Goal: Task Accomplishment & Management: Use online tool/utility

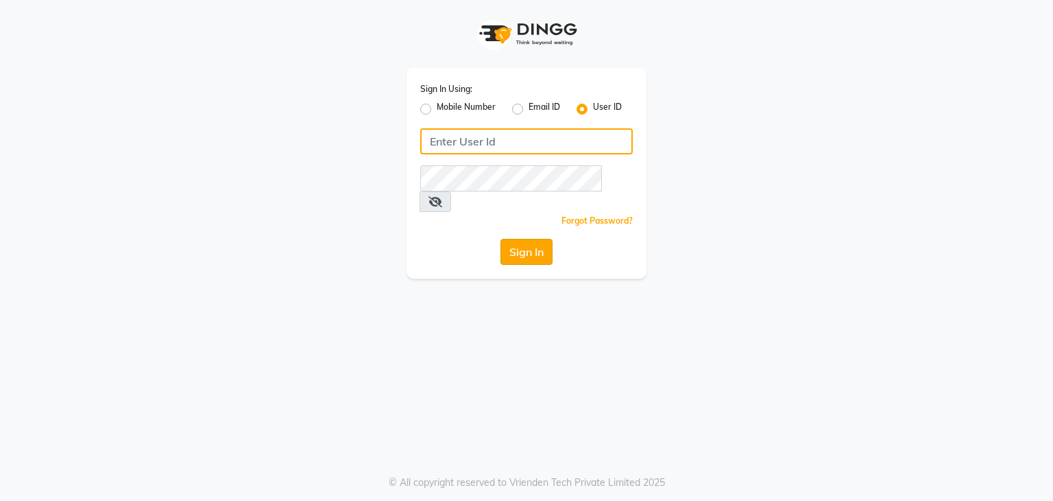
type input "debo beauty"
click at [511, 239] on button "Sign In" at bounding box center [527, 252] width 52 height 26
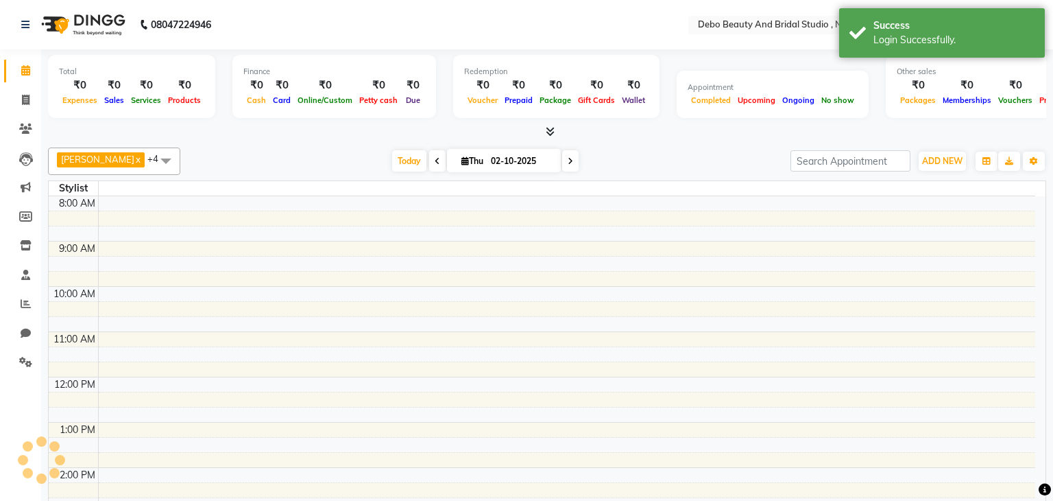
select select "en"
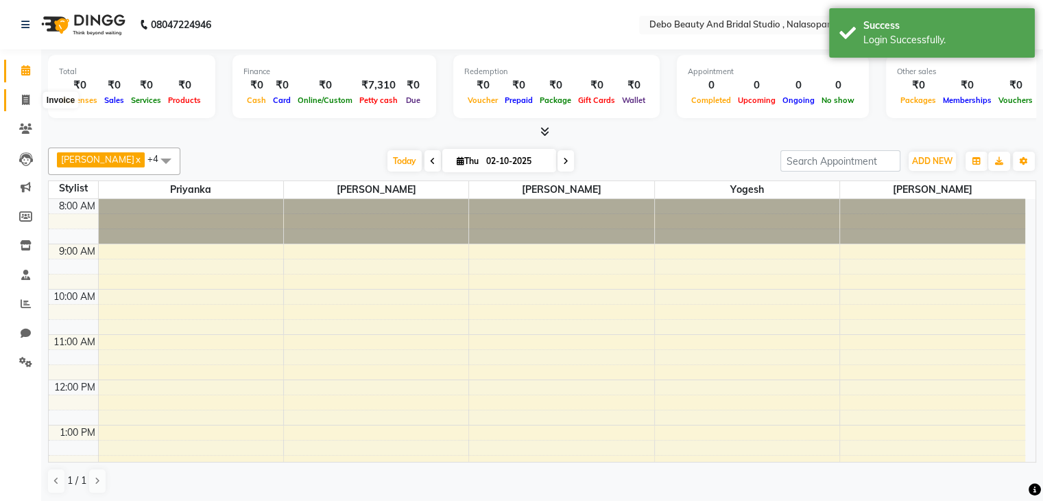
click at [25, 101] on icon at bounding box center [26, 100] width 8 height 10
select select "service"
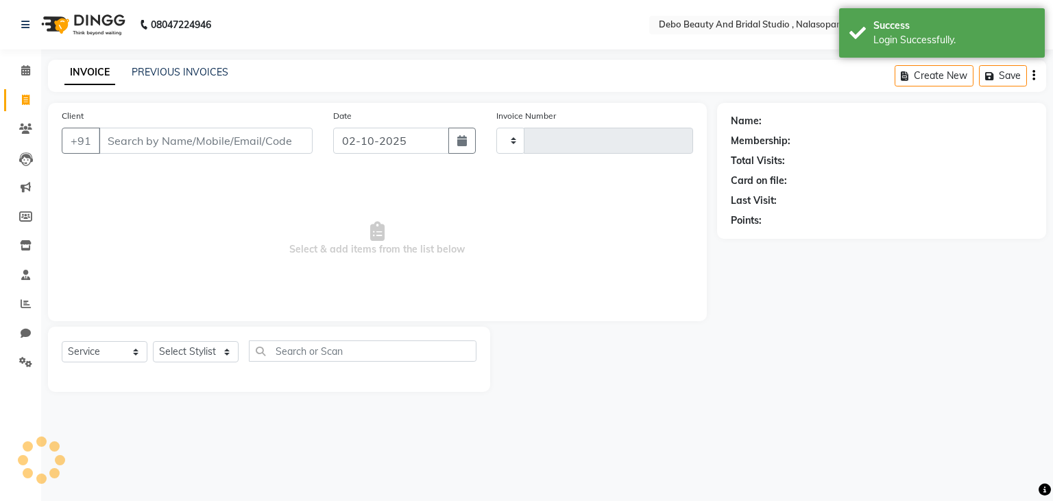
type input "0024"
select select "9026"
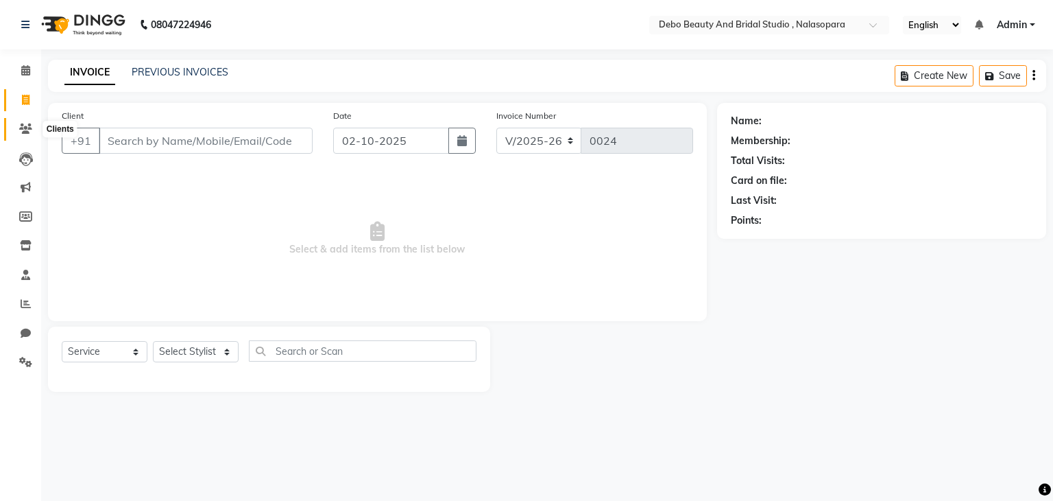
click at [22, 127] on icon at bounding box center [25, 128] width 13 height 10
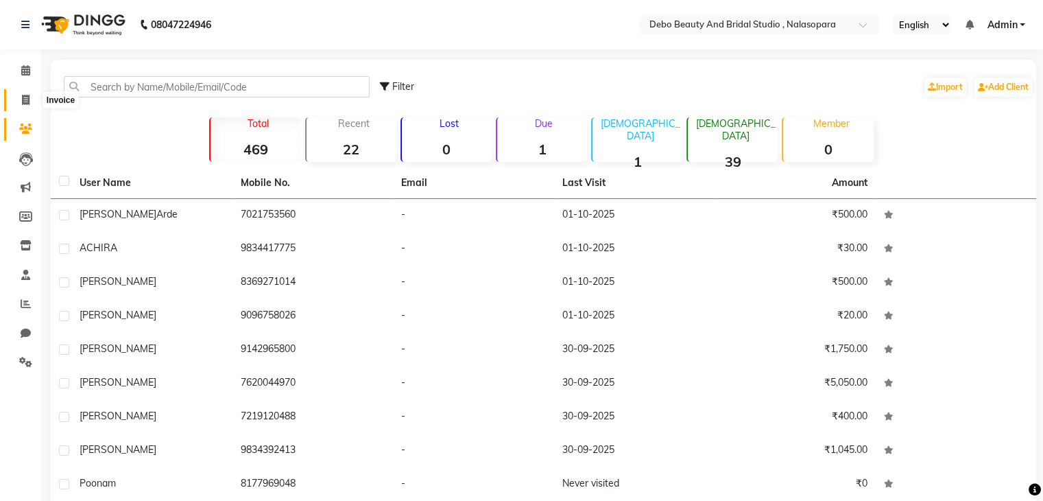
click at [25, 95] on icon at bounding box center [26, 100] width 8 height 10
select select "service"
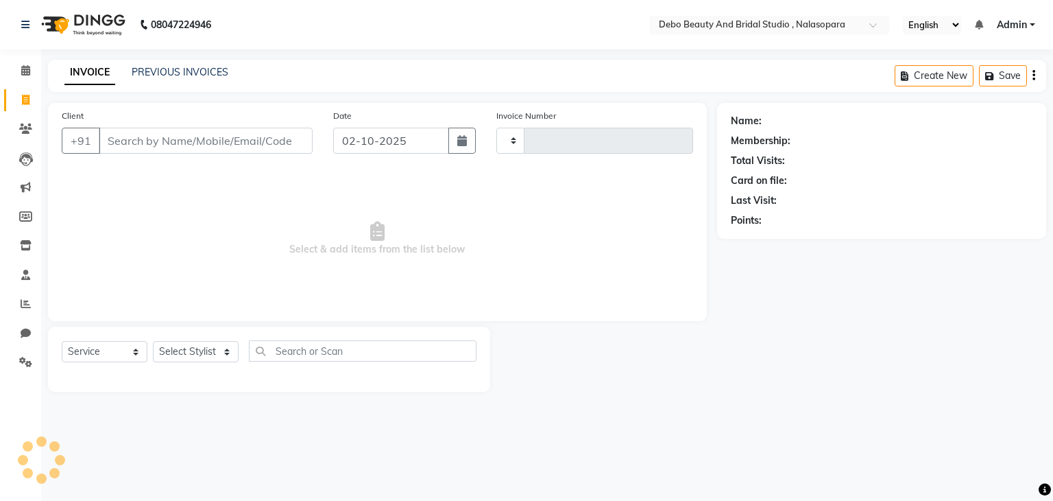
type input "0024"
select select "9026"
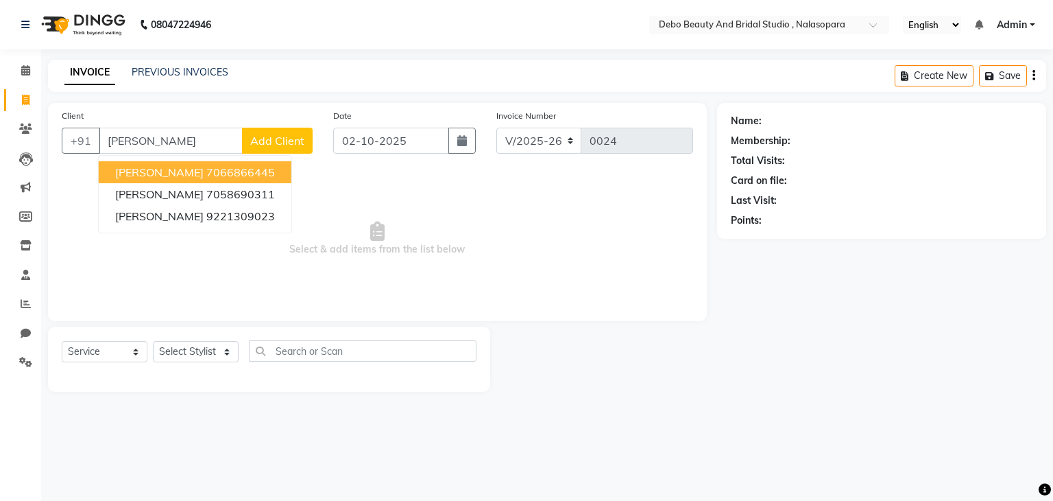
type input "[PERSON_NAME]"
click at [274, 141] on span "Add Client" at bounding box center [277, 141] width 54 height 14
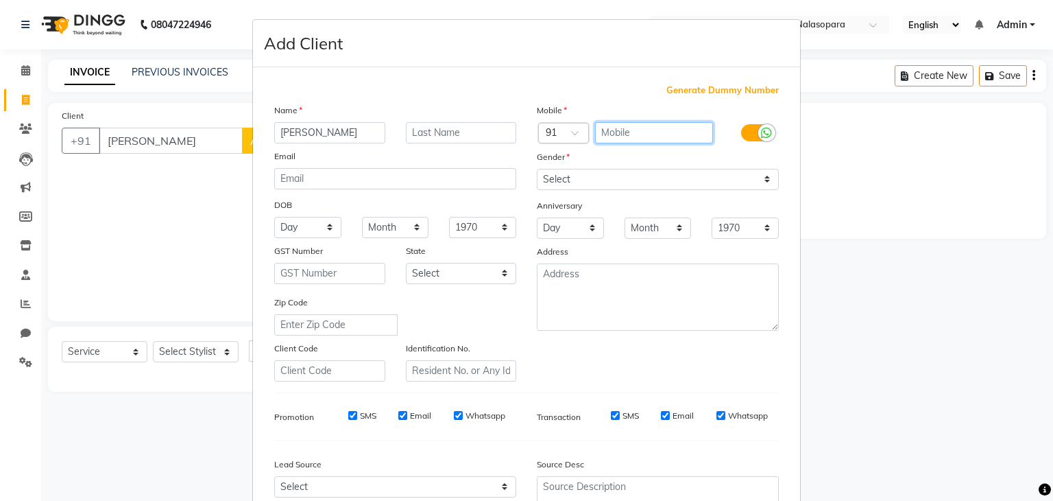
click at [632, 136] on input "text" at bounding box center [654, 132] width 119 height 21
type input "9920572107"
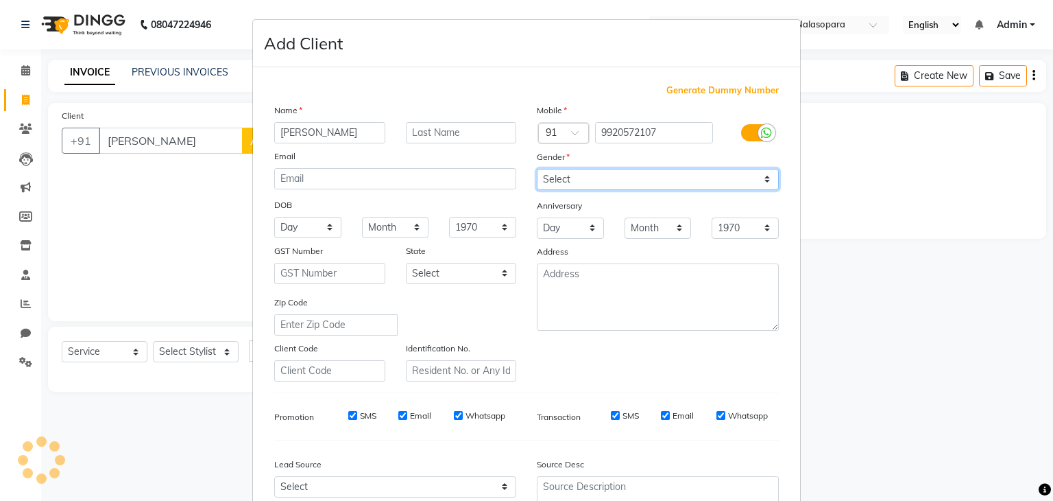
click at [760, 177] on select "Select [DEMOGRAPHIC_DATA] [DEMOGRAPHIC_DATA] Other Prefer Not To Say" at bounding box center [658, 179] width 242 height 21
select select "[DEMOGRAPHIC_DATA]"
click at [537, 169] on select "Select [DEMOGRAPHIC_DATA] [DEMOGRAPHIC_DATA] Other Prefer Not To Say" at bounding box center [658, 179] width 242 height 21
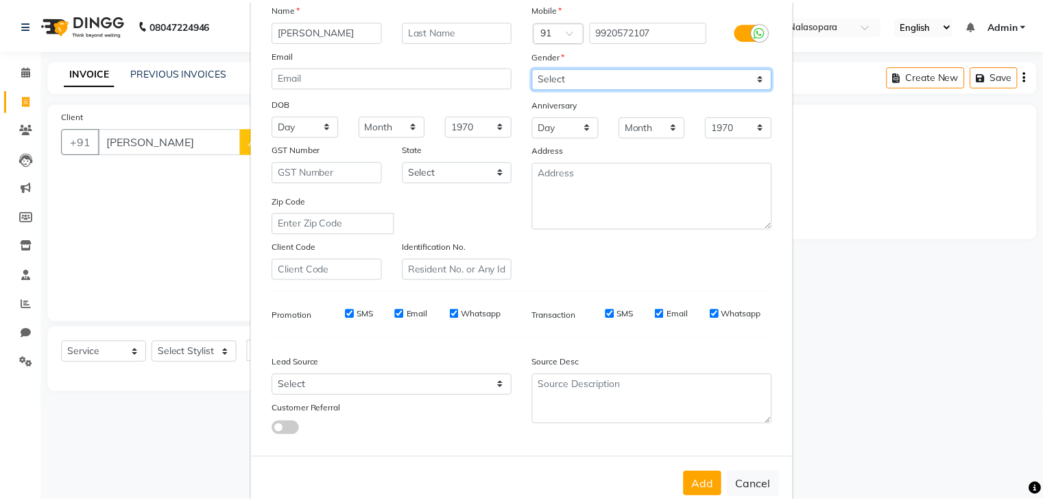
scroll to position [139, 0]
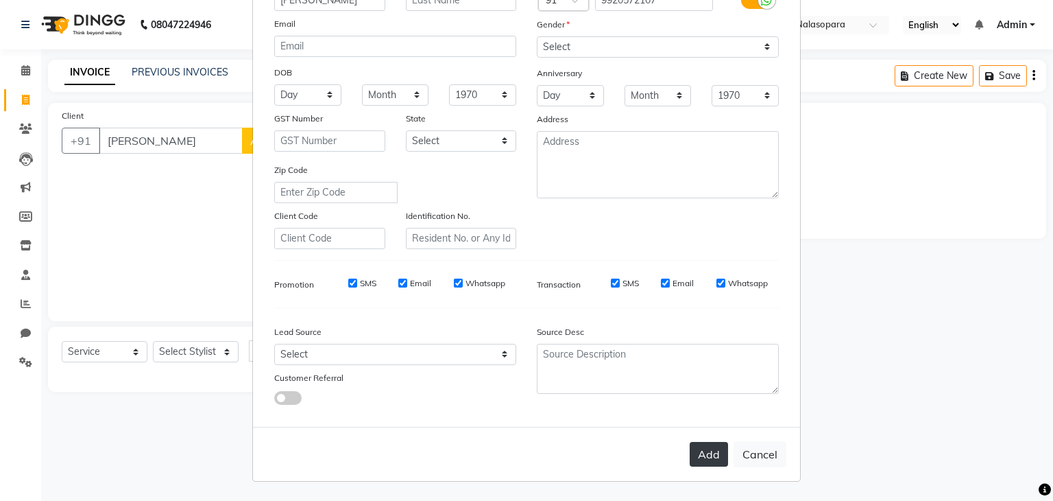
click at [701, 451] on button "Add" at bounding box center [709, 454] width 38 height 25
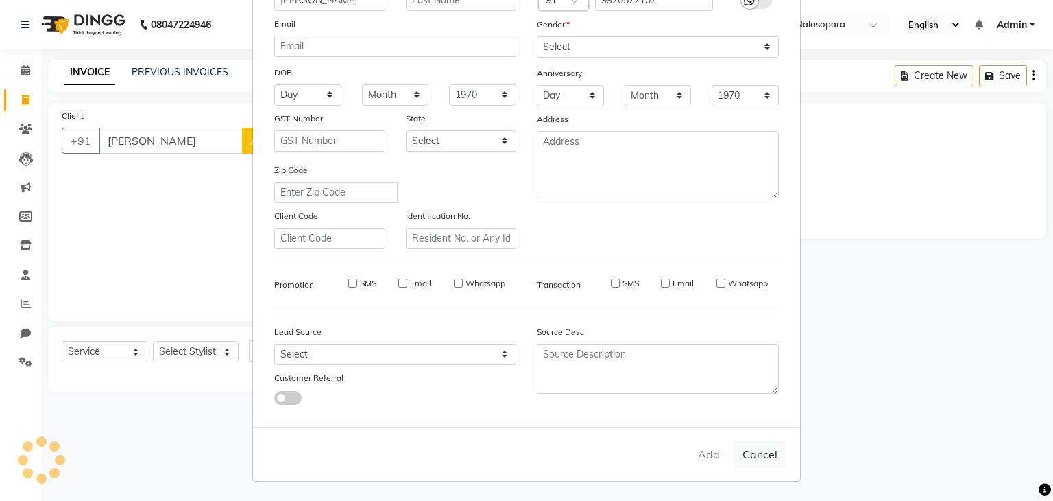
type input "9920572107"
select select
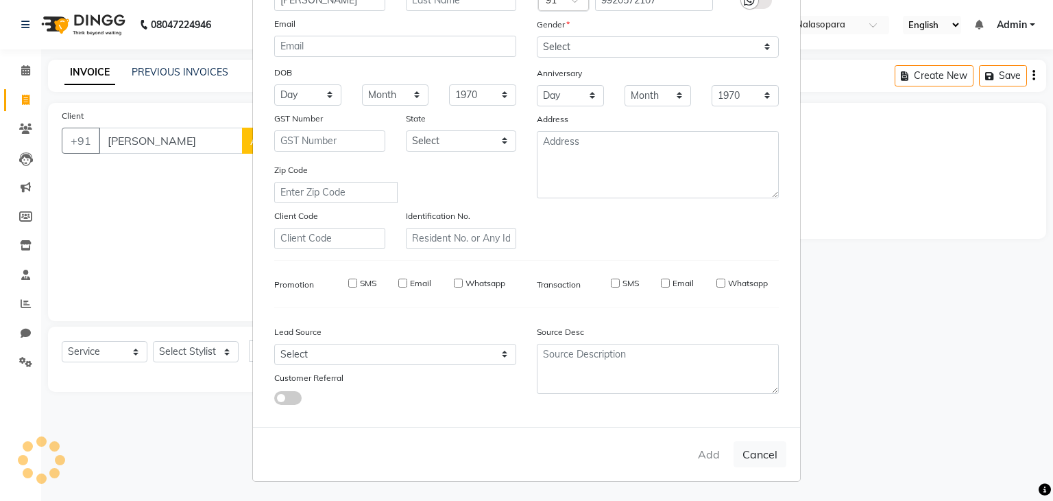
select select
checkbox input "false"
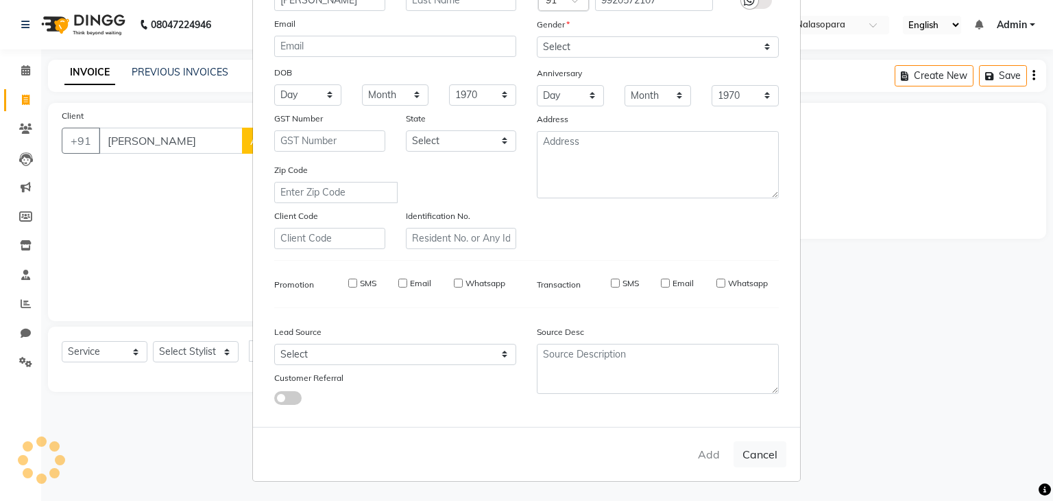
checkbox input "false"
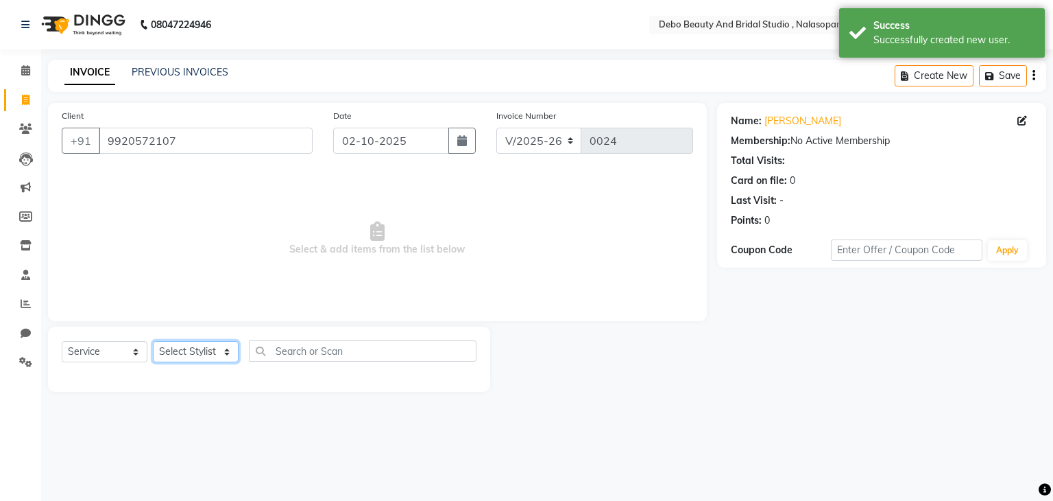
click at [224, 356] on select "Select Stylist [PERSON_NAME] priyanka [PERSON_NAME] [PERSON_NAME]" at bounding box center [196, 351] width 86 height 21
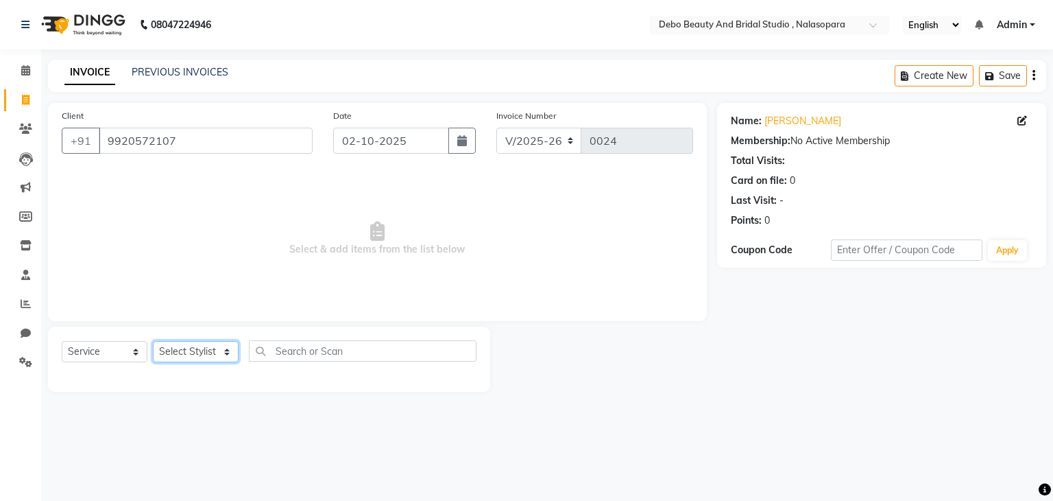
select select "92906"
click at [153, 342] on select "Select Stylist [PERSON_NAME] priyanka [PERSON_NAME] [PERSON_NAME]" at bounding box center [196, 351] width 86 height 21
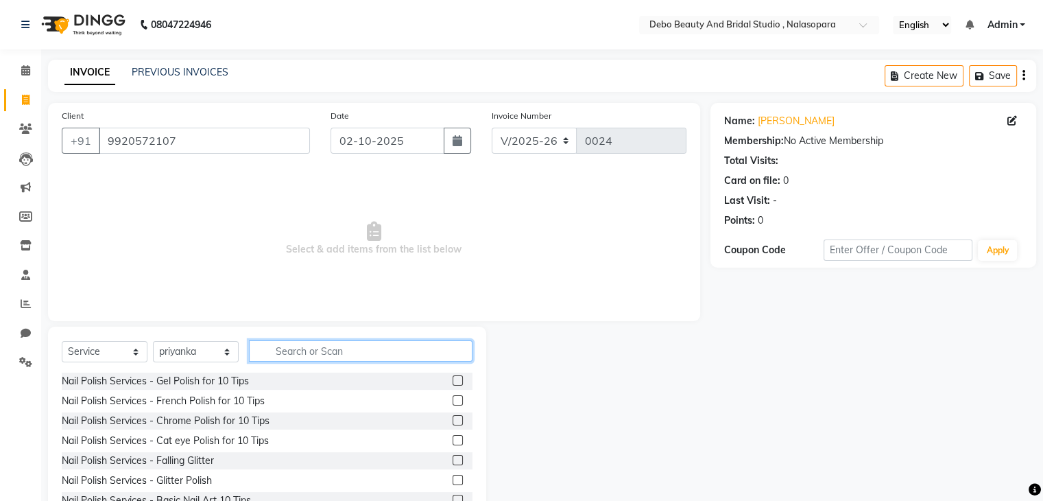
click at [322, 359] on input "text" at bounding box center [361, 350] width 224 height 21
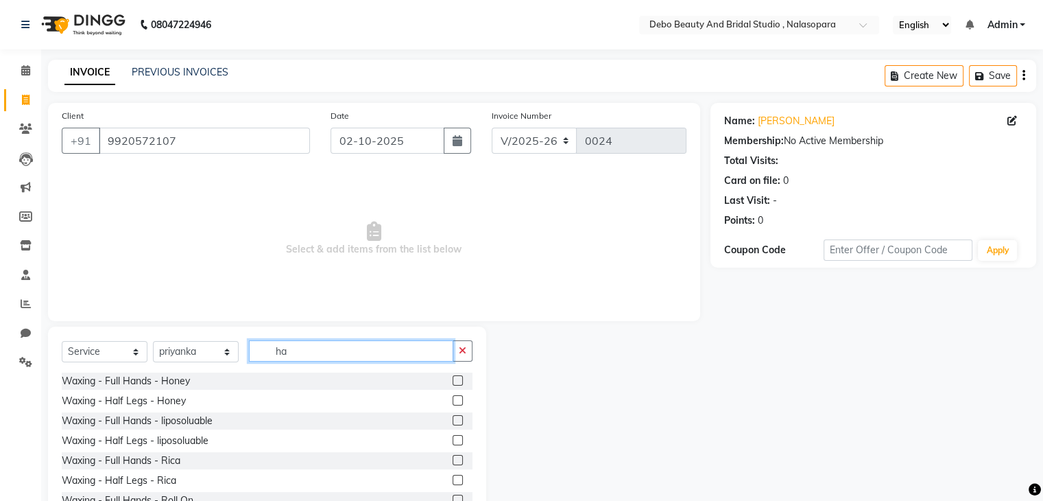
type input "h"
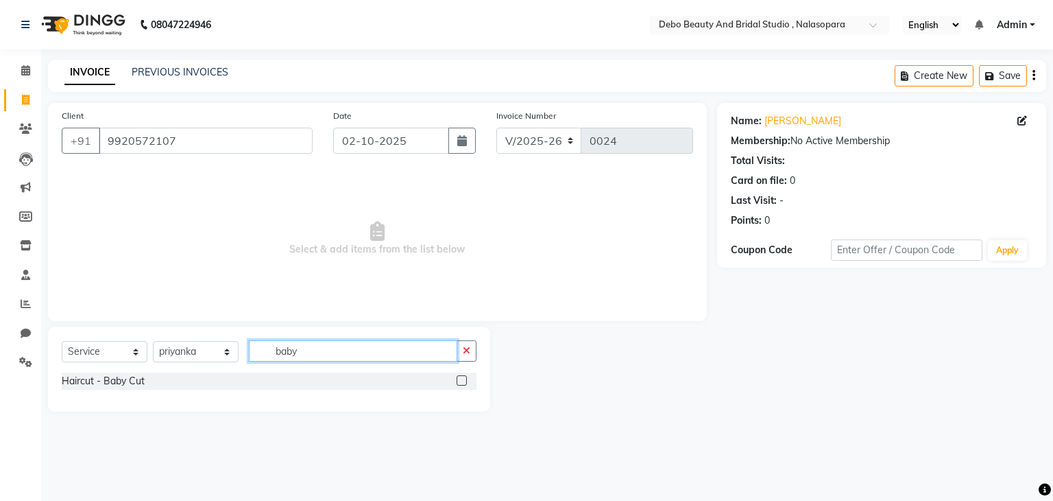
type input "baby"
click at [461, 381] on label at bounding box center [462, 380] width 10 height 10
click at [461, 381] on input "checkbox" at bounding box center [461, 380] width 9 height 9
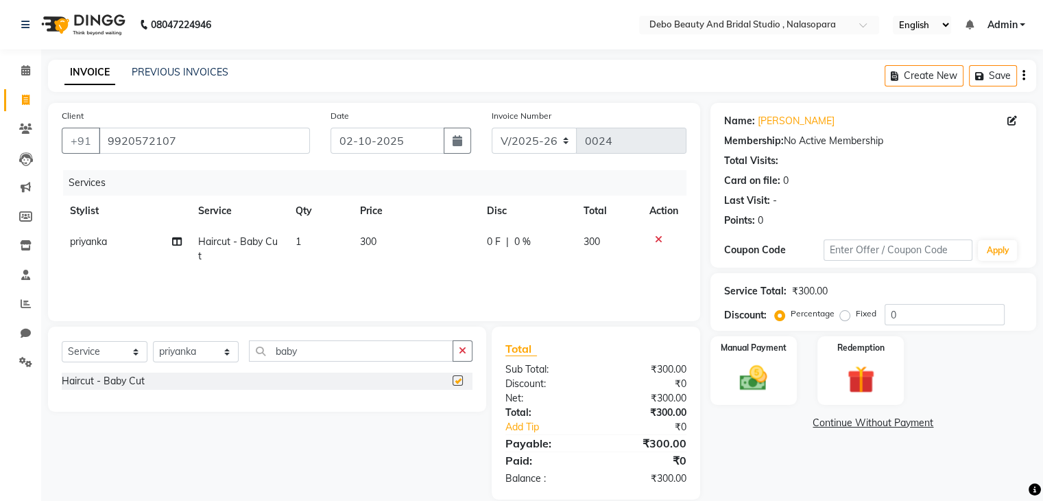
checkbox input "false"
click at [356, 352] on input "baby" at bounding box center [351, 350] width 204 height 21
type input "b"
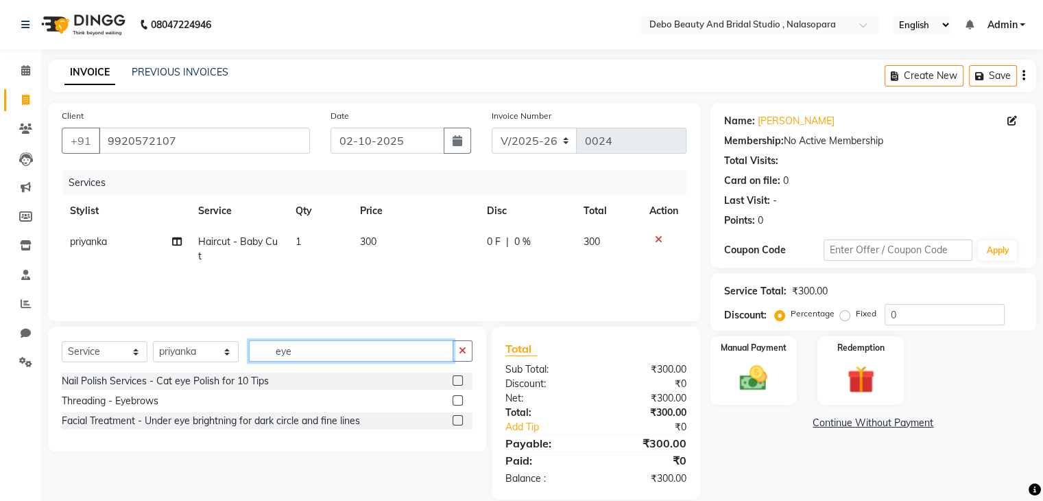
type input "eye"
click at [457, 403] on label at bounding box center [458, 400] width 10 height 10
click at [457, 403] on input "checkbox" at bounding box center [457, 400] width 9 height 9
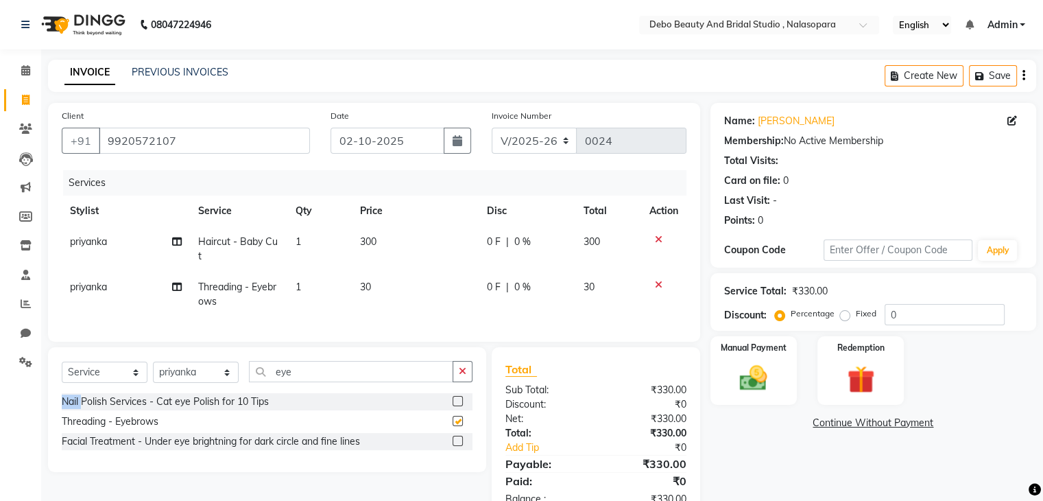
click at [457, 393] on div "Select Service Product Membership Package Voucher Prepaid Gift Card Select Styl…" at bounding box center [267, 377] width 411 height 32
checkbox input "false"
click at [350, 382] on input "eye" at bounding box center [351, 371] width 204 height 21
type input "e"
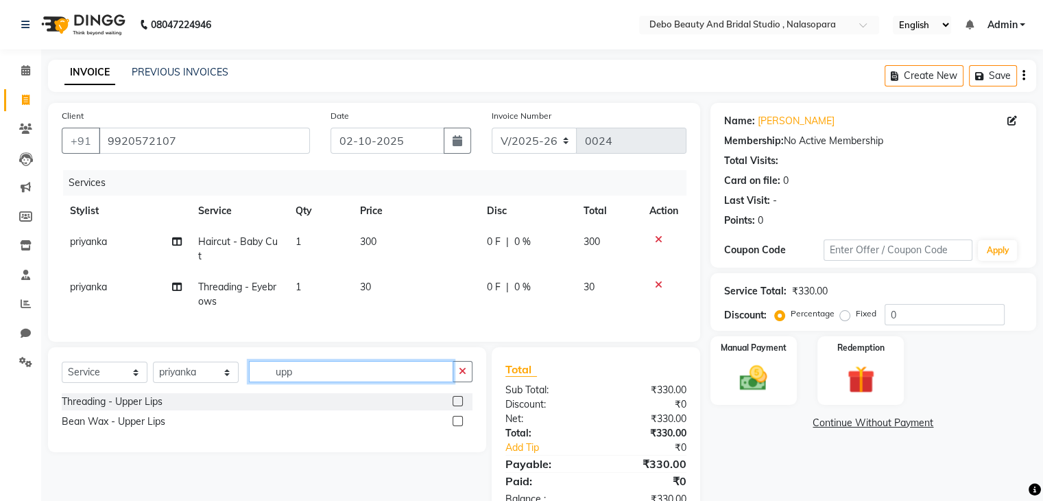
type input "upp"
click at [457, 406] on label at bounding box center [458, 401] width 10 height 10
click at [457, 406] on input "checkbox" at bounding box center [457, 401] width 9 height 9
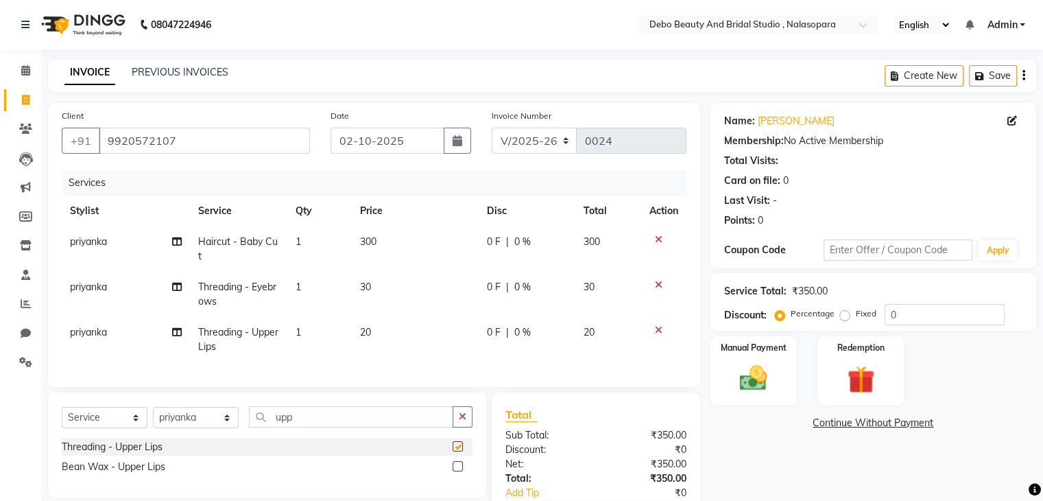
checkbox input "false"
click at [368, 240] on span "300" at bounding box center [368, 241] width 16 height 12
select select "92906"
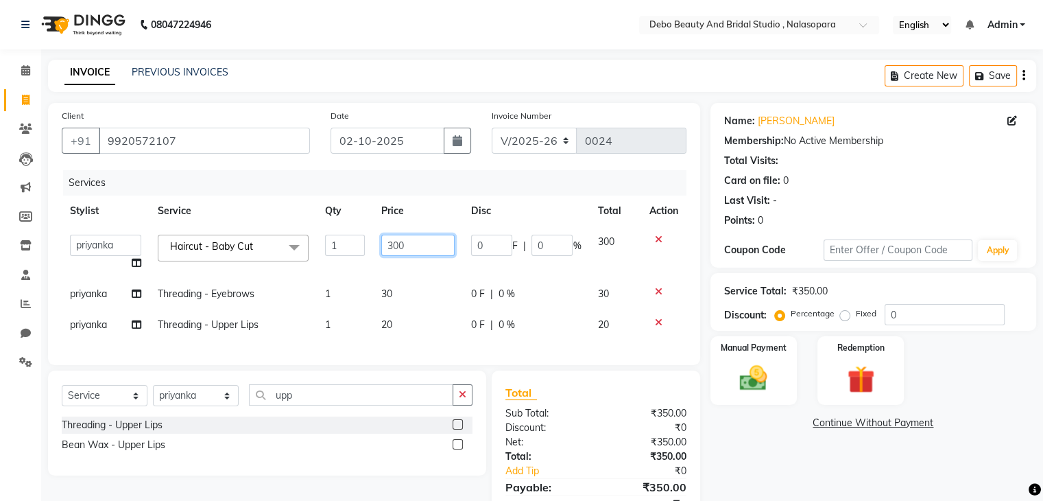
click at [405, 249] on input "300" at bounding box center [418, 245] width 74 height 21
type input "3"
type input "250"
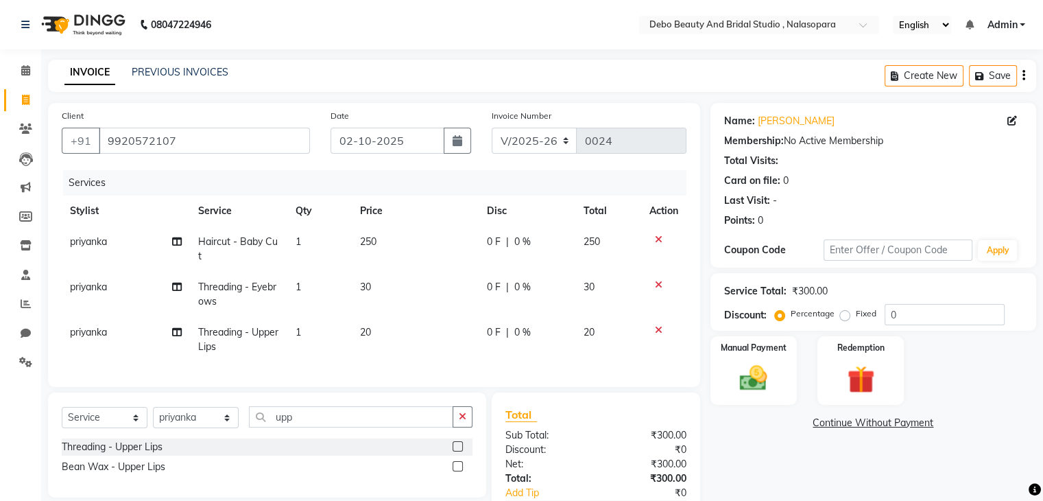
click at [608, 238] on td "250" at bounding box center [608, 248] width 66 height 45
select select "92906"
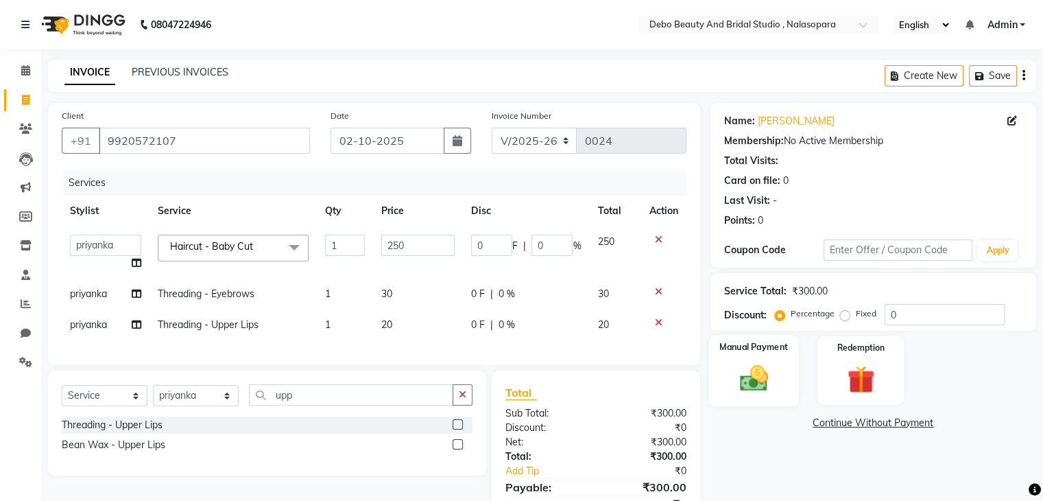
click at [748, 360] on div "Manual Payment" at bounding box center [753, 370] width 90 height 71
click at [820, 424] on span "PhonePe" at bounding box center [829, 424] width 39 height 16
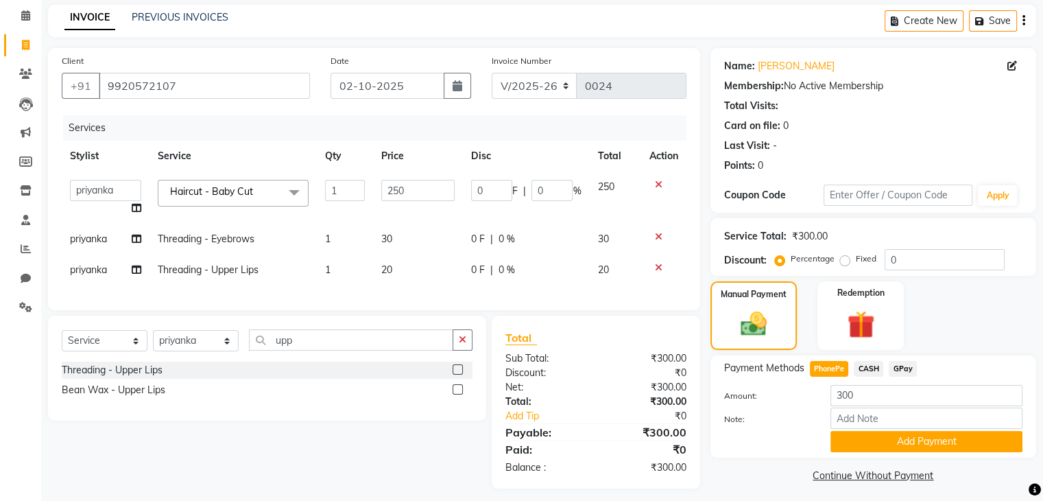
scroll to position [69, 0]
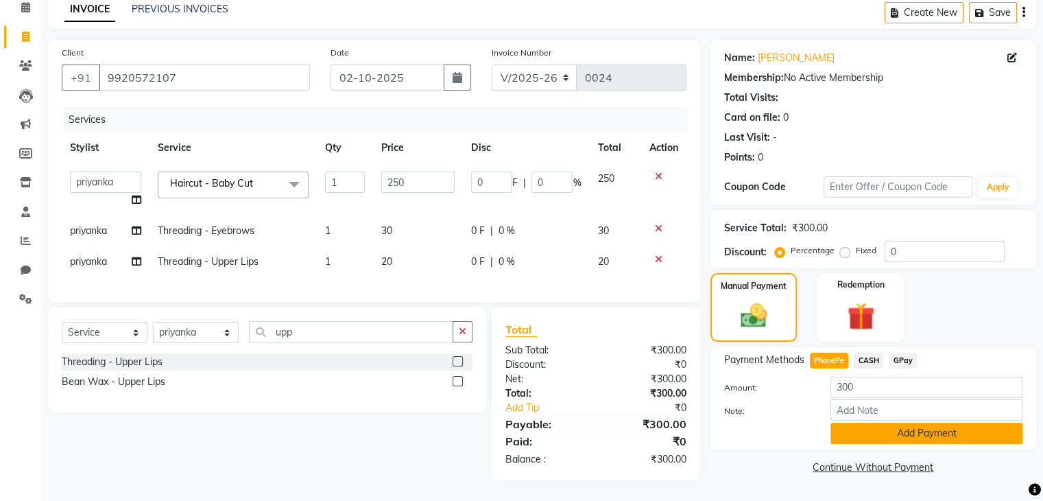
click at [919, 431] on button "Add Payment" at bounding box center [926, 432] width 192 height 21
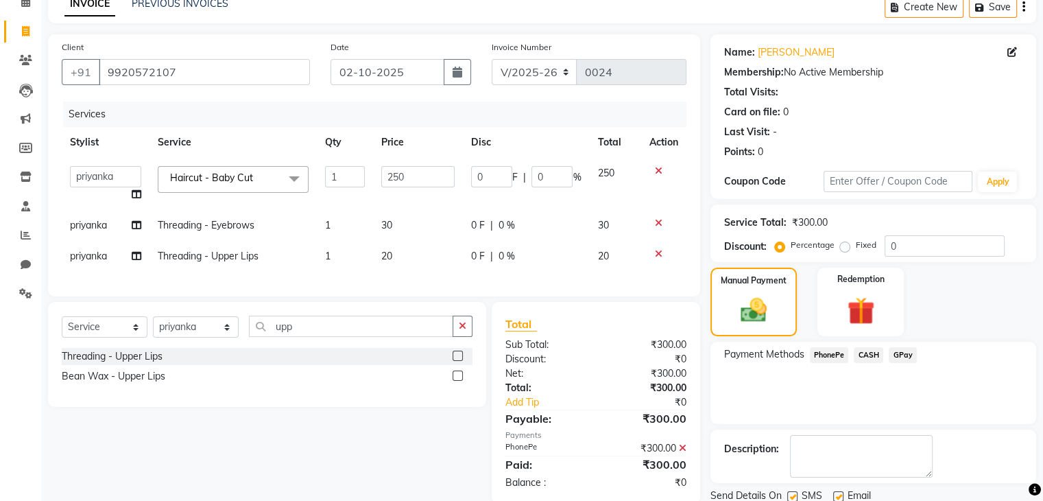
scroll to position [117, 0]
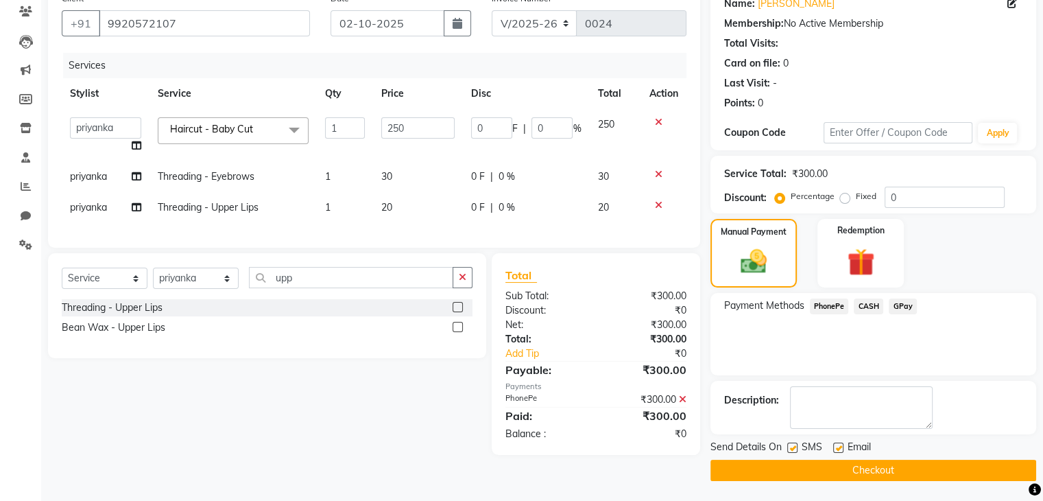
click at [790, 449] on label at bounding box center [792, 447] width 10 height 10
click at [790, 449] on input "checkbox" at bounding box center [791, 448] width 9 height 9
checkbox input "false"
click at [841, 446] on label at bounding box center [838, 447] width 10 height 10
click at [841, 446] on input "checkbox" at bounding box center [837, 448] width 9 height 9
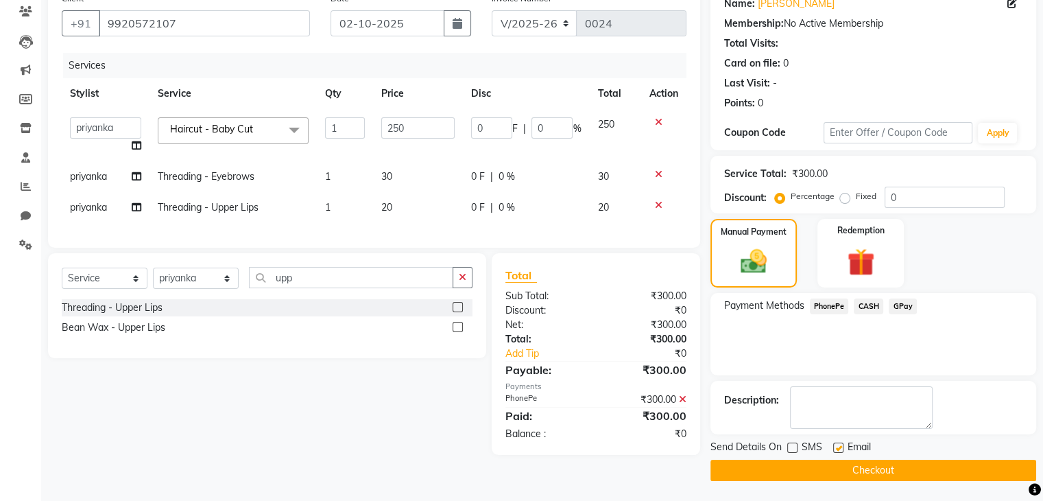
checkbox input "false"
click at [845, 472] on button "Checkout" at bounding box center [873, 469] width 326 height 21
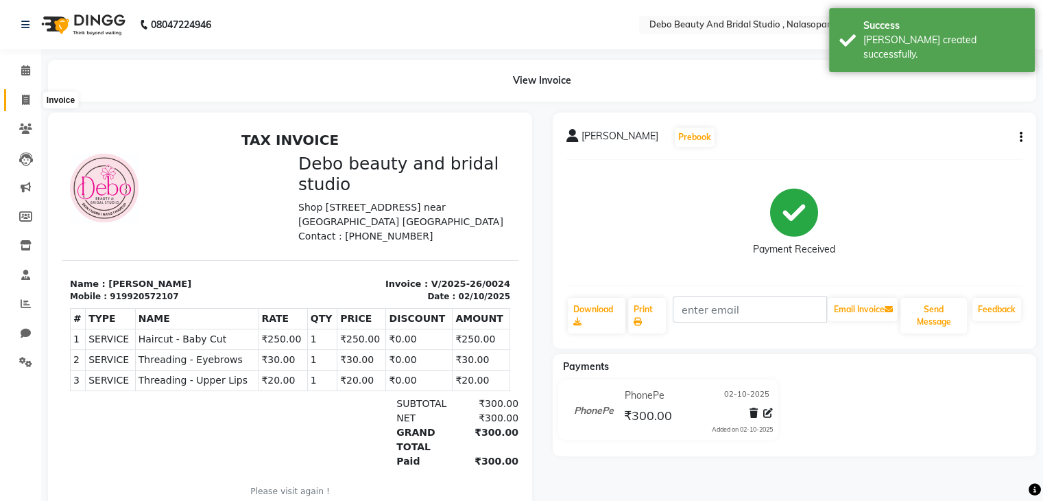
click at [23, 98] on icon at bounding box center [26, 100] width 8 height 10
select select "service"
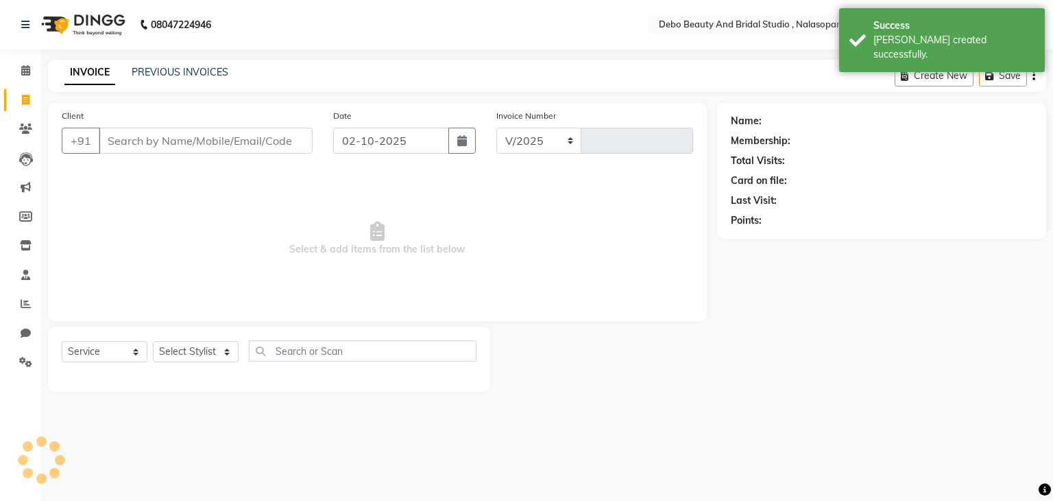
select select "9026"
type input "0025"
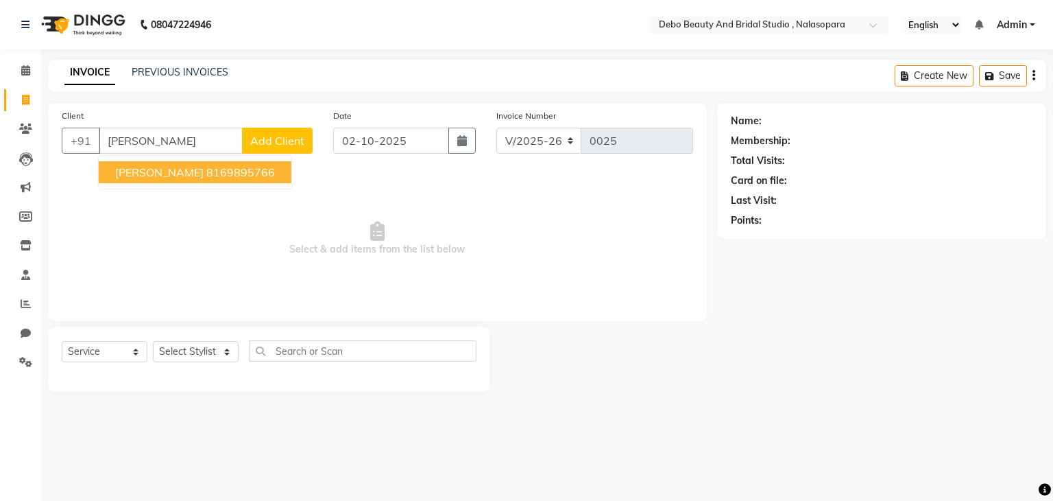
click at [206, 166] on ngb-highlight "8169895766" at bounding box center [240, 172] width 69 height 14
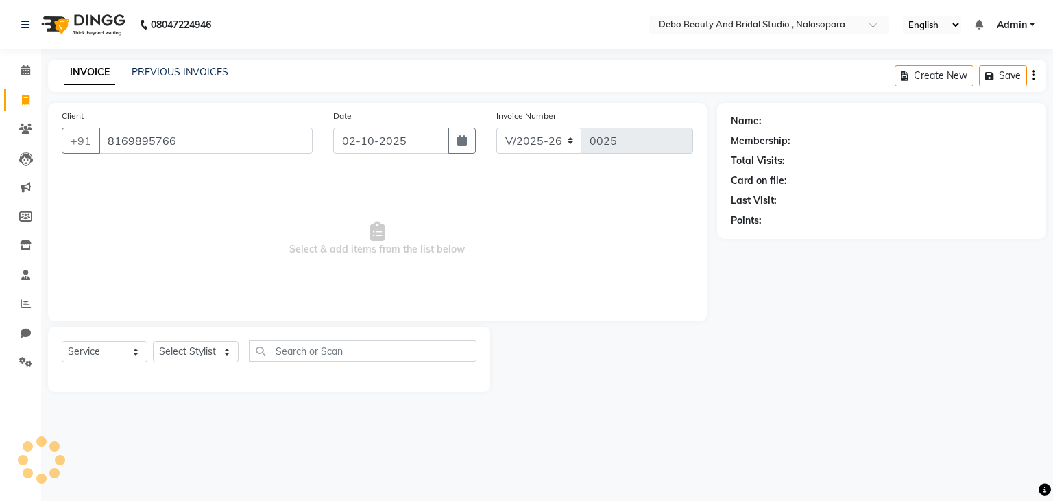
type input "8169895766"
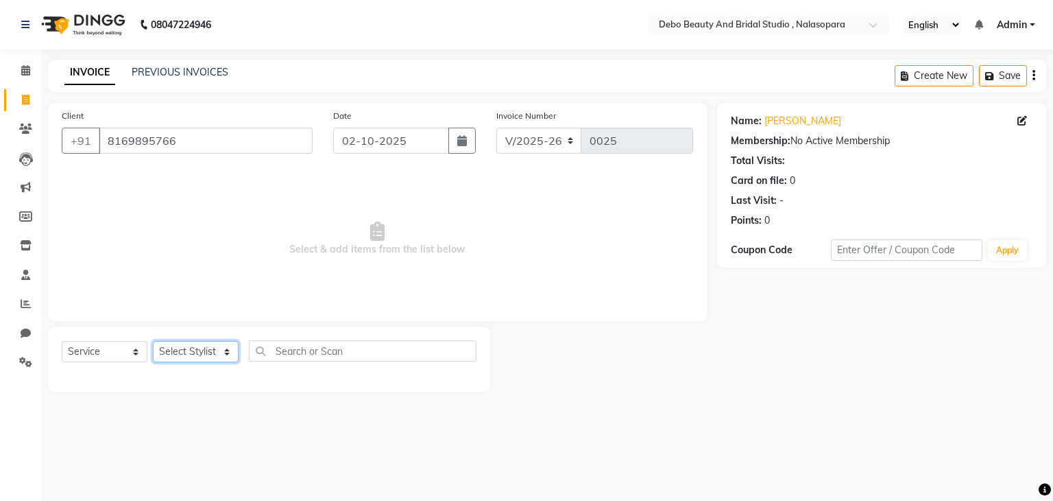
click at [224, 352] on select "Select Stylist [PERSON_NAME] priyanka [PERSON_NAME] [PERSON_NAME]" at bounding box center [196, 351] width 86 height 21
select select "92906"
click at [153, 342] on select "Select Stylist [PERSON_NAME] priyanka [PERSON_NAME] [PERSON_NAME]" at bounding box center [196, 351] width 86 height 21
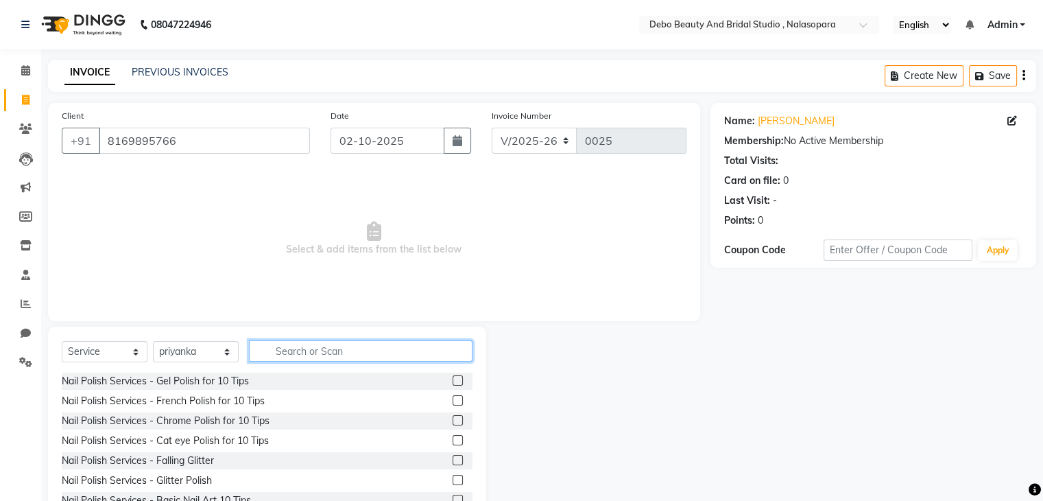
click at [304, 359] on input "text" at bounding box center [361, 350] width 224 height 21
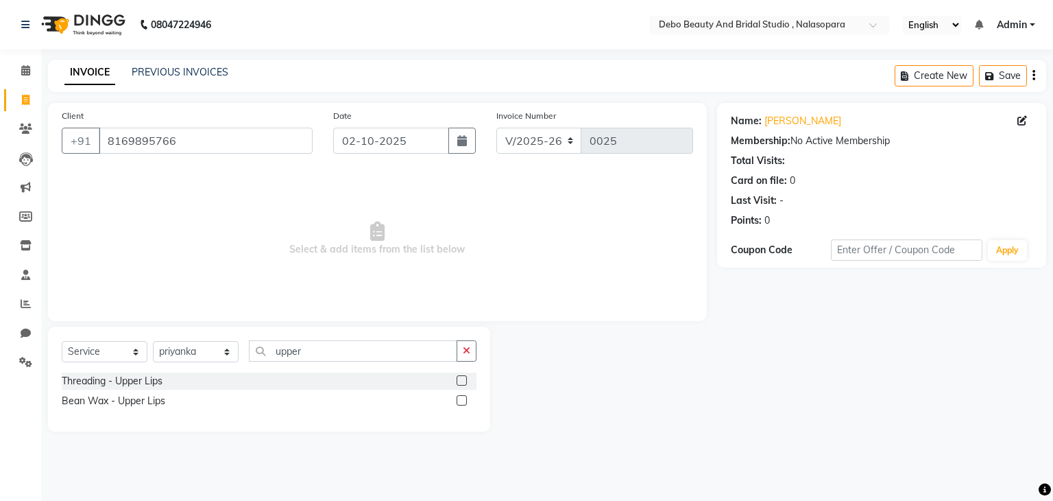
click at [463, 374] on div at bounding box center [467, 380] width 20 height 17
click at [328, 352] on input "upper" at bounding box center [353, 350] width 208 height 21
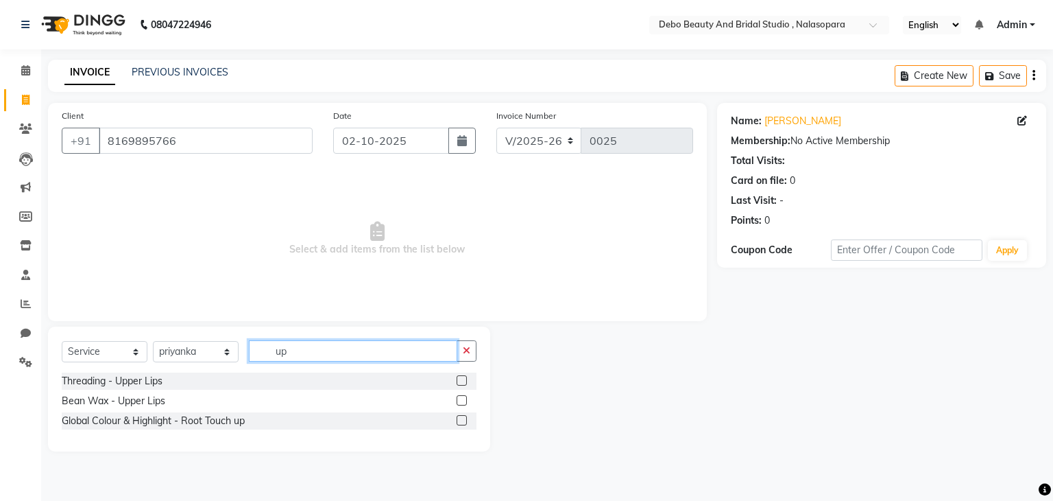
type input "u"
type input "fore"
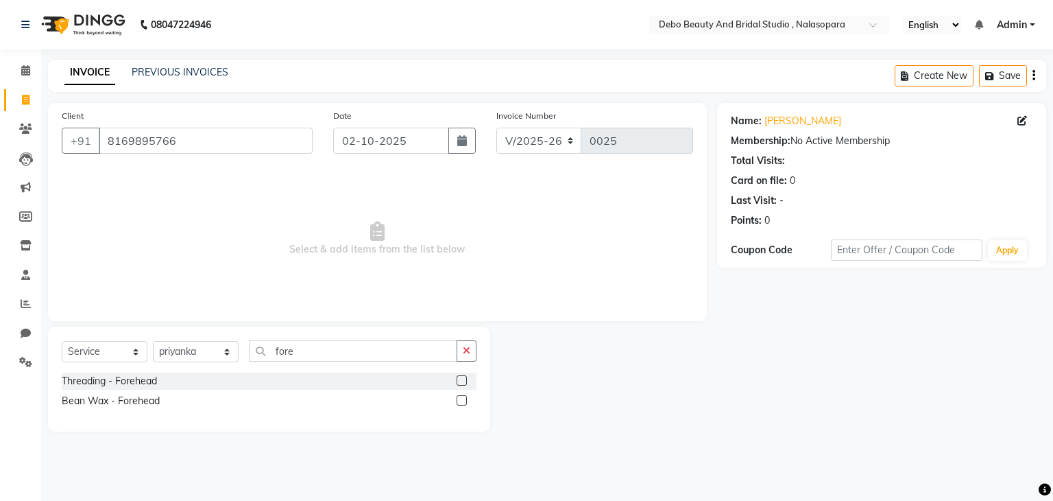
click at [458, 379] on label at bounding box center [462, 380] width 10 height 10
click at [458, 379] on input "checkbox" at bounding box center [461, 380] width 9 height 9
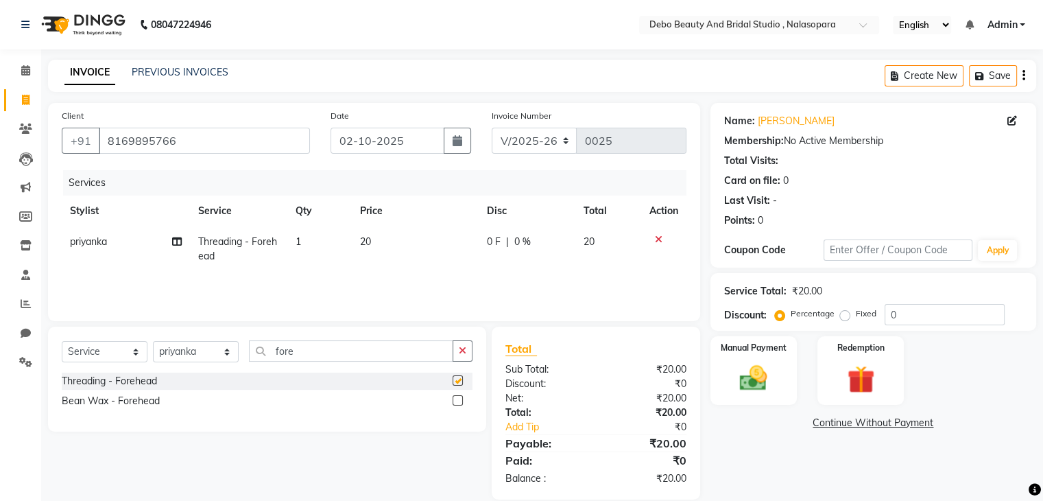
checkbox input "false"
click at [389, 357] on input "fore" at bounding box center [351, 350] width 204 height 21
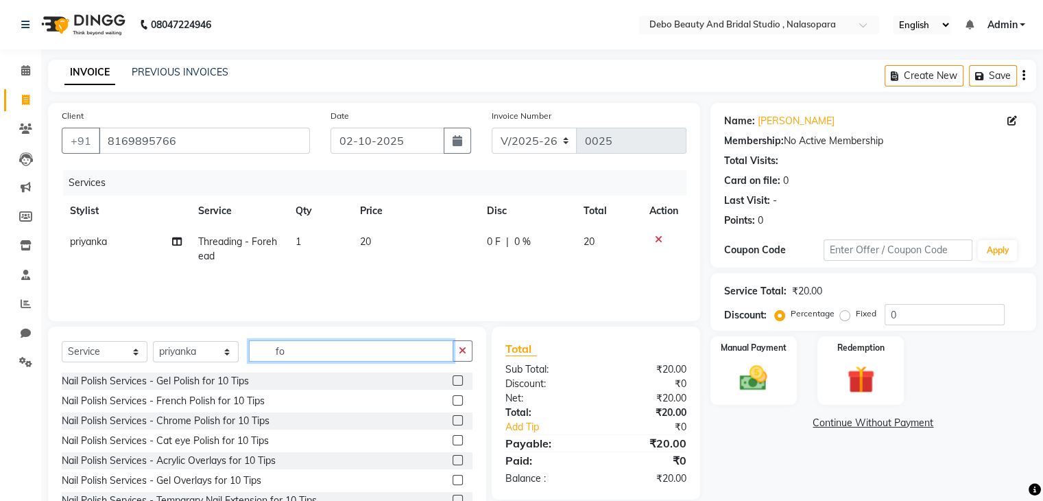
type input "f"
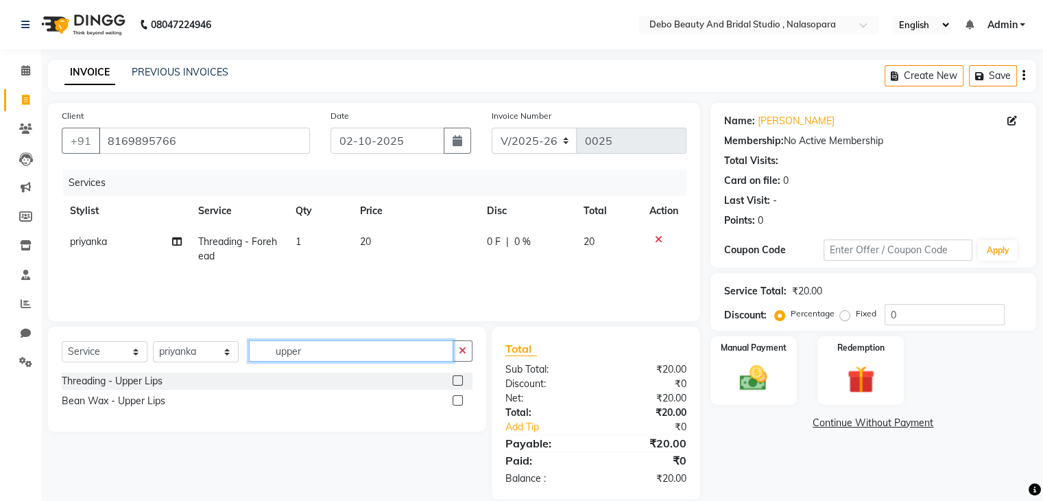
type input "upper"
click at [457, 383] on label at bounding box center [458, 380] width 10 height 10
click at [457, 383] on input "checkbox" at bounding box center [457, 380] width 9 height 9
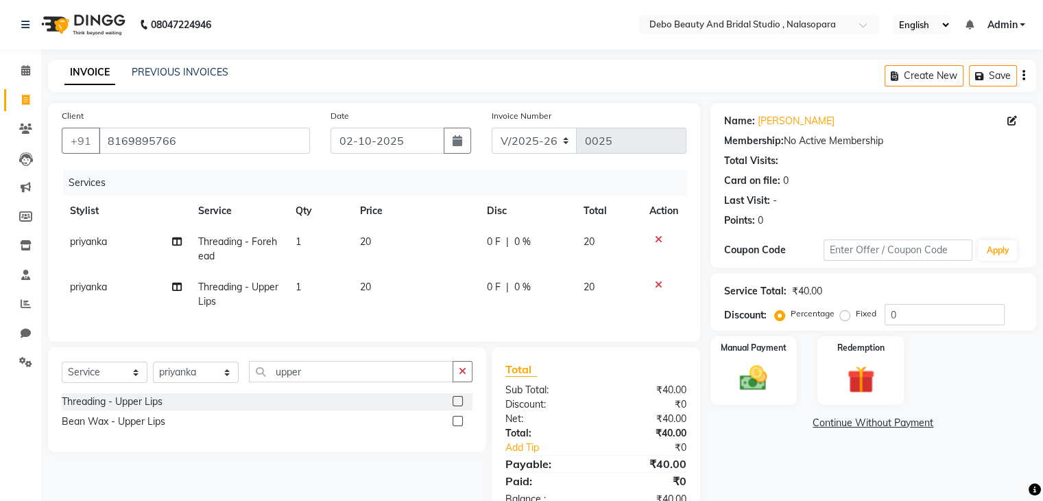
click at [453, 406] on label at bounding box center [458, 401] width 10 height 10
click at [453, 406] on input "checkbox" at bounding box center [457, 401] width 9 height 9
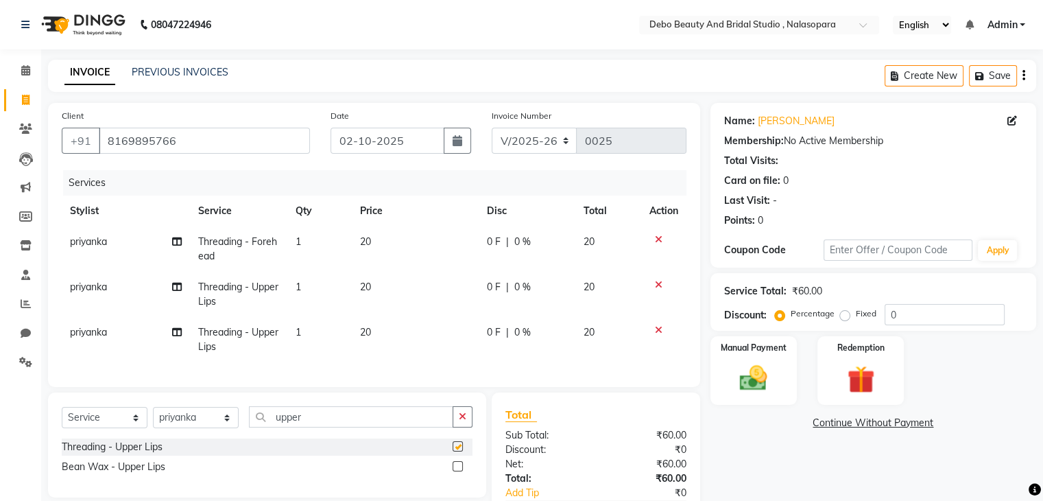
checkbox input "false"
click at [360, 282] on span "20" at bounding box center [365, 286] width 11 height 12
select select "92906"
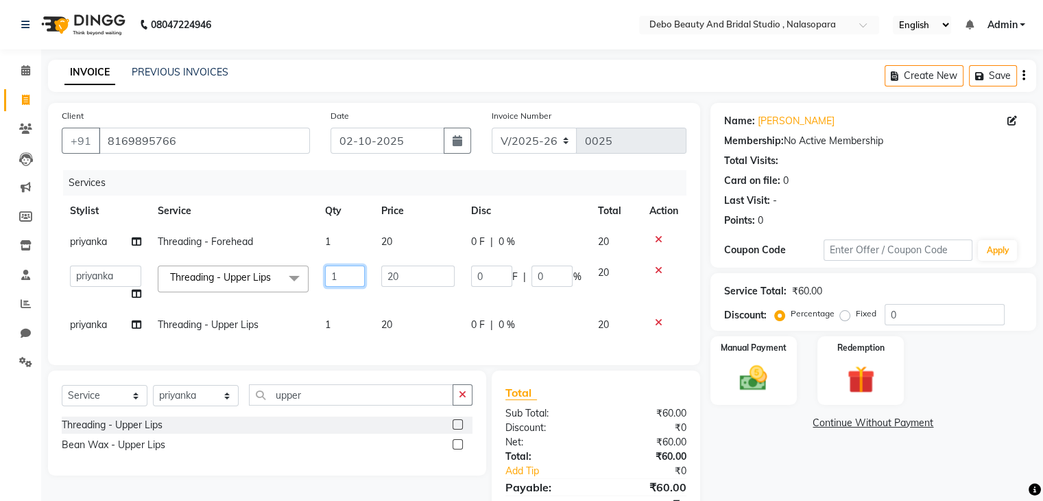
click at [360, 282] on input "1" at bounding box center [345, 275] width 40 height 21
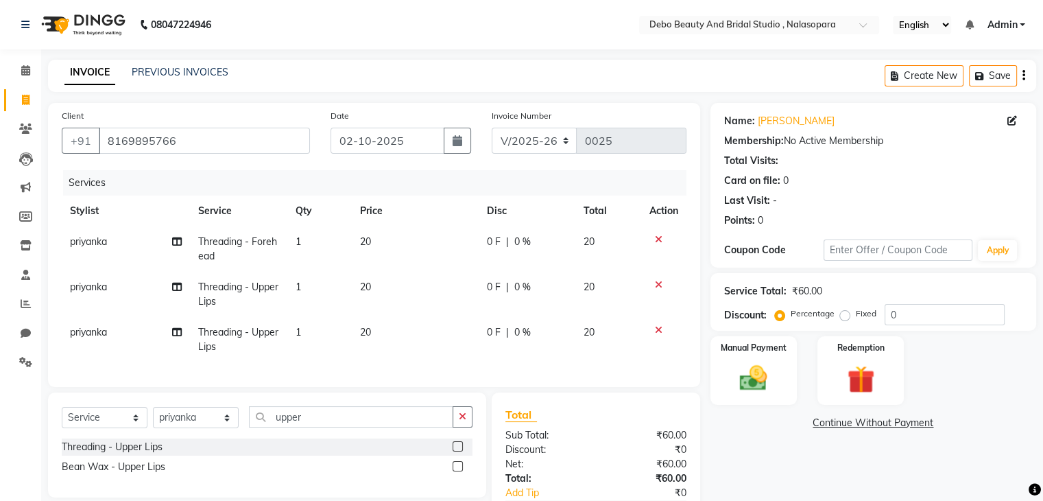
click at [367, 287] on span "20" at bounding box center [365, 286] width 11 height 12
select select "92906"
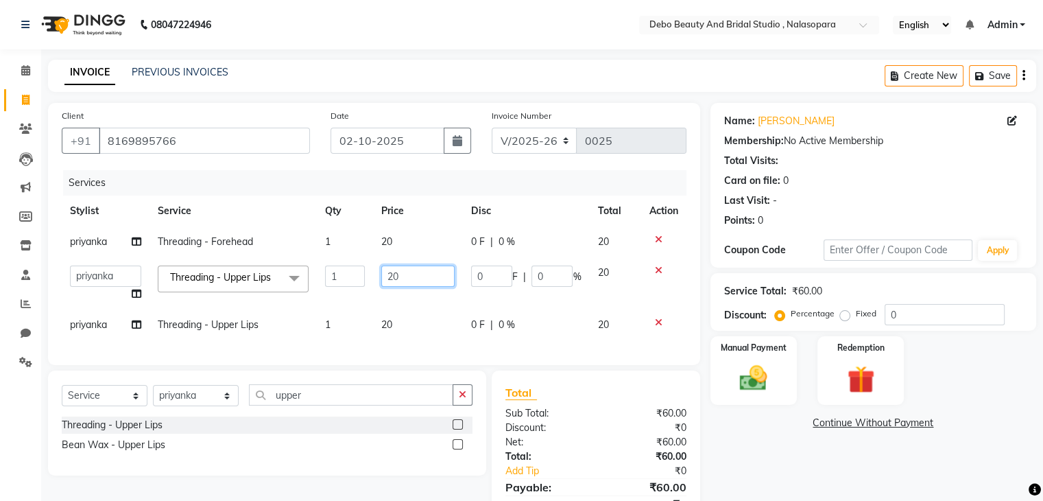
click at [396, 272] on input "20" at bounding box center [418, 275] width 74 height 21
type input "2"
type input "15"
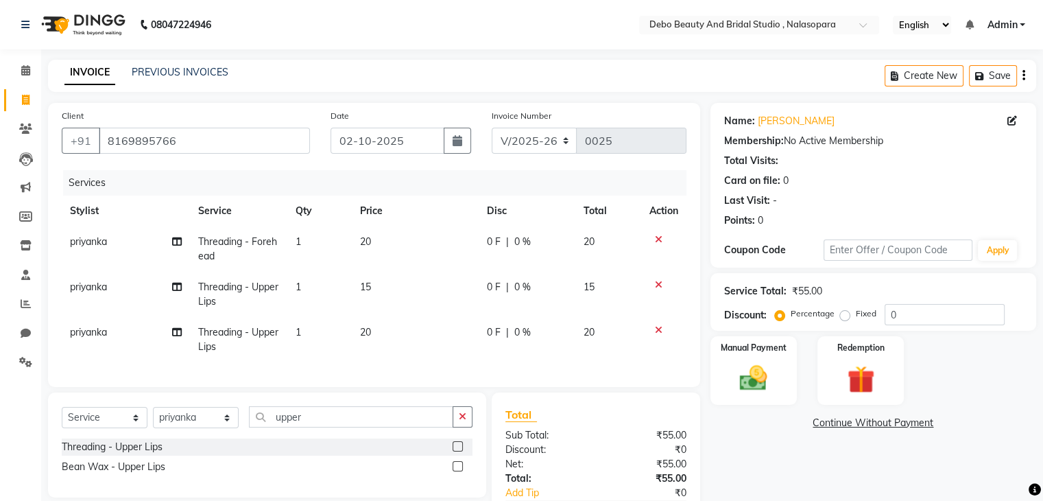
click at [386, 331] on td "20" at bounding box center [415, 339] width 127 height 45
select select "92906"
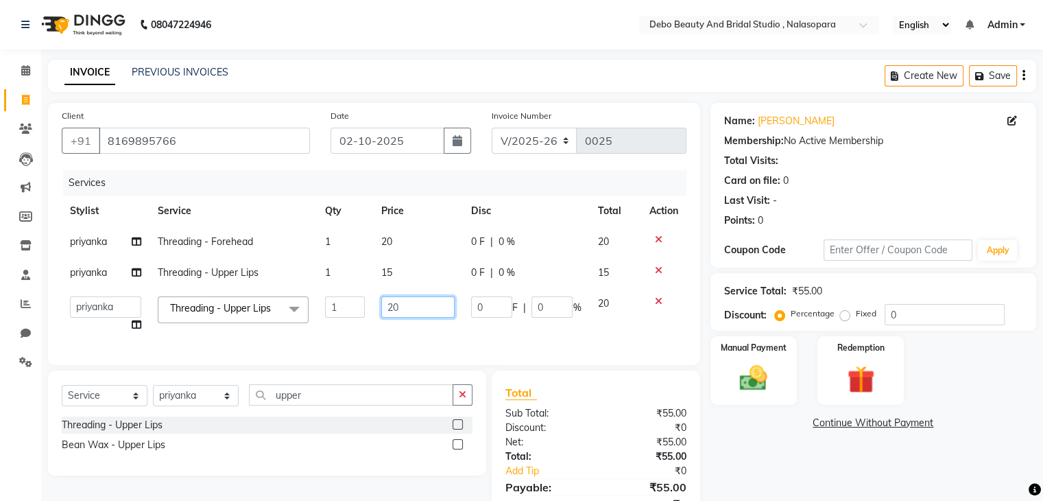
click at [394, 307] on input "20" at bounding box center [418, 306] width 74 height 21
type input "0"
click at [407, 307] on input "0" at bounding box center [418, 306] width 74 height 21
type input "15"
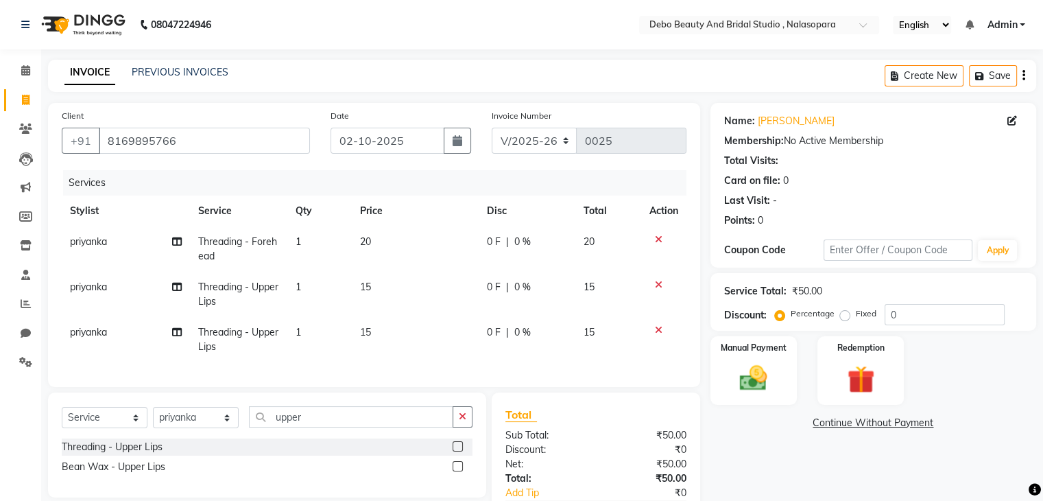
click at [658, 239] on icon at bounding box center [659, 240] width 8 height 10
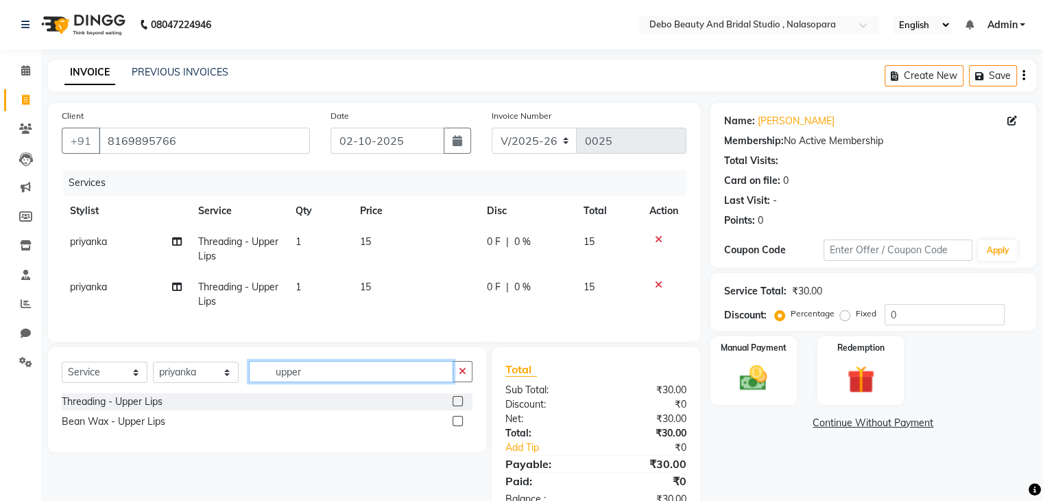
click at [340, 382] on input "upper" at bounding box center [351, 371] width 204 height 21
type input "u"
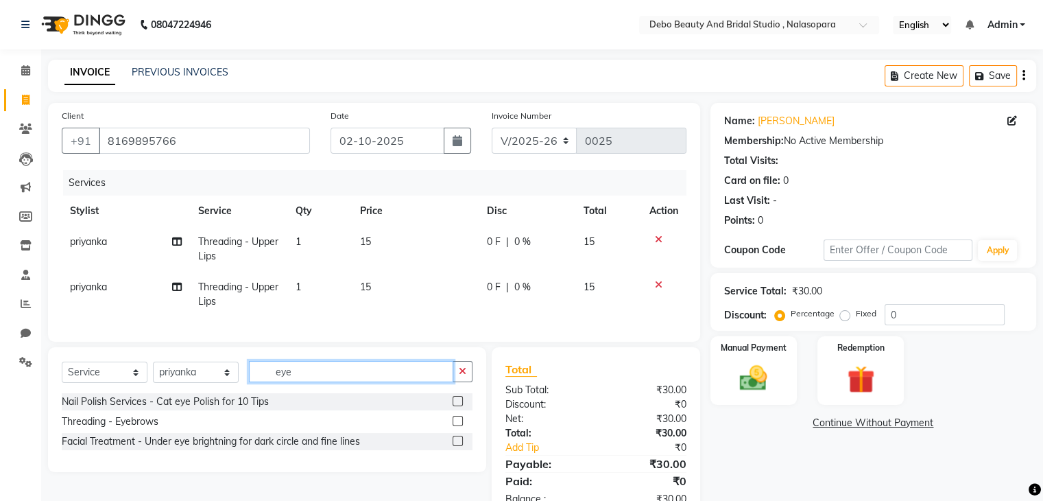
type input "eye"
click at [459, 426] on label at bounding box center [458, 421] width 10 height 10
click at [459, 426] on input "checkbox" at bounding box center [457, 421] width 9 height 9
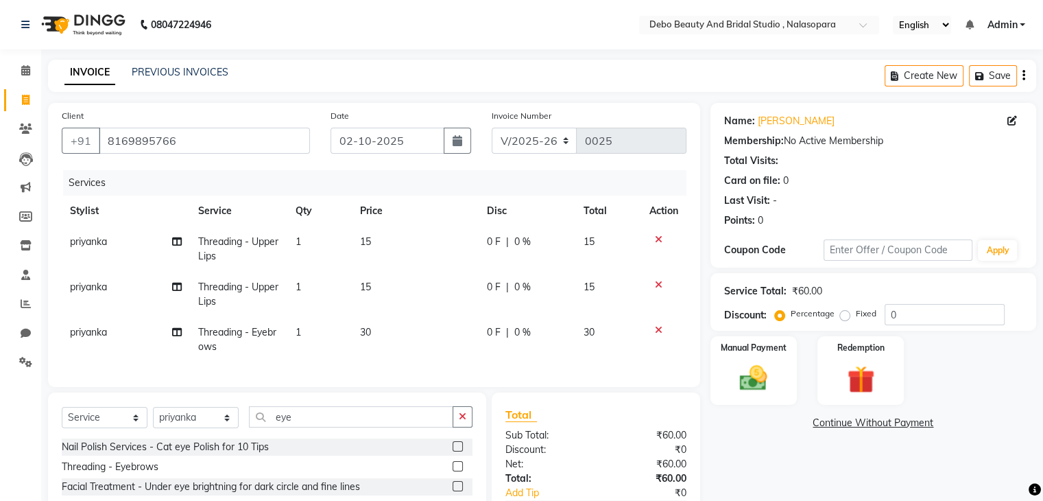
scroll to position [66, 0]
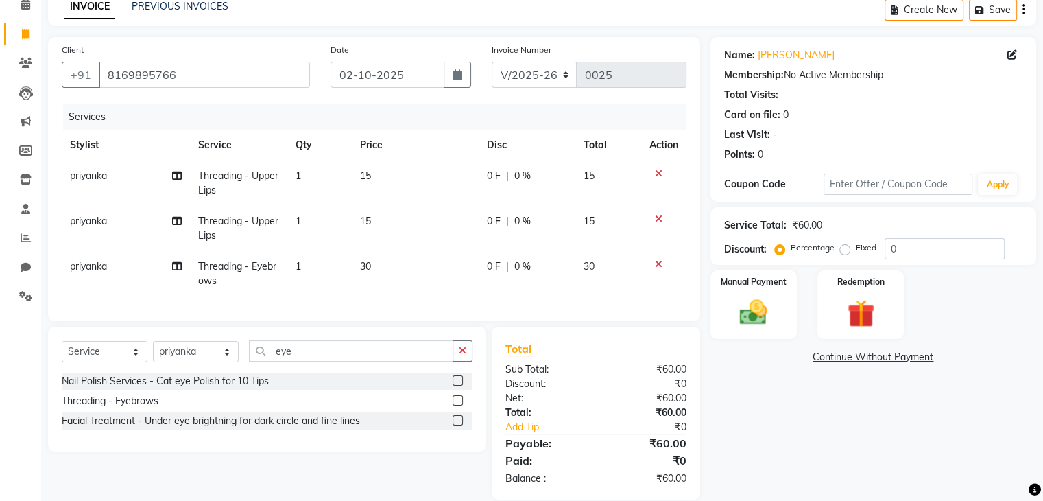
click at [453, 405] on label at bounding box center [458, 400] width 10 height 10
click at [453, 405] on input "checkbox" at bounding box center [457, 400] width 9 height 9
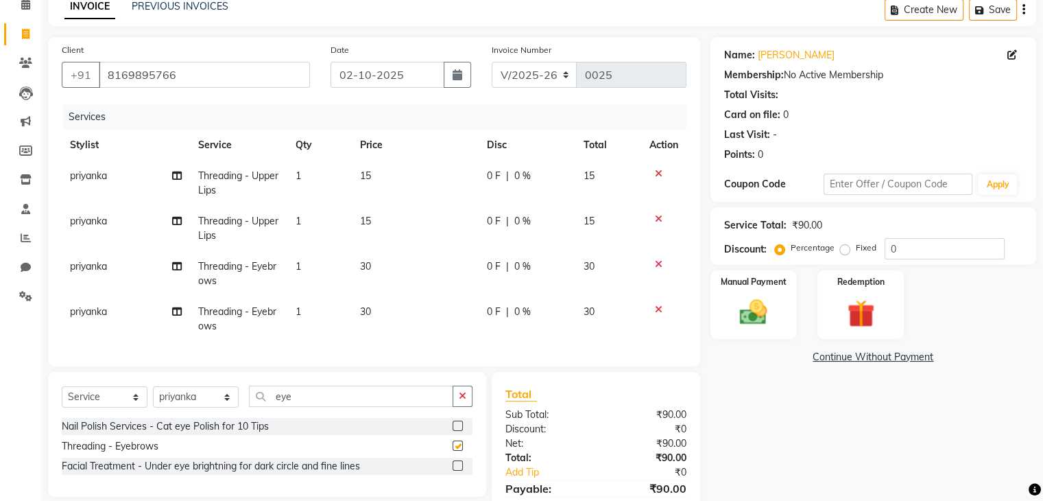
checkbox input "false"
click at [656, 263] on icon at bounding box center [659, 264] width 8 height 10
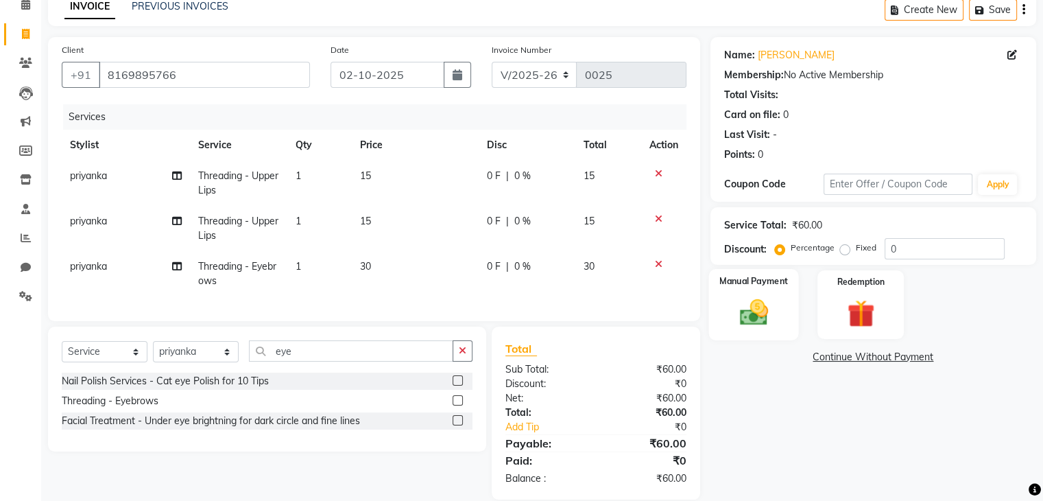
click at [760, 297] on img at bounding box center [753, 312] width 46 height 33
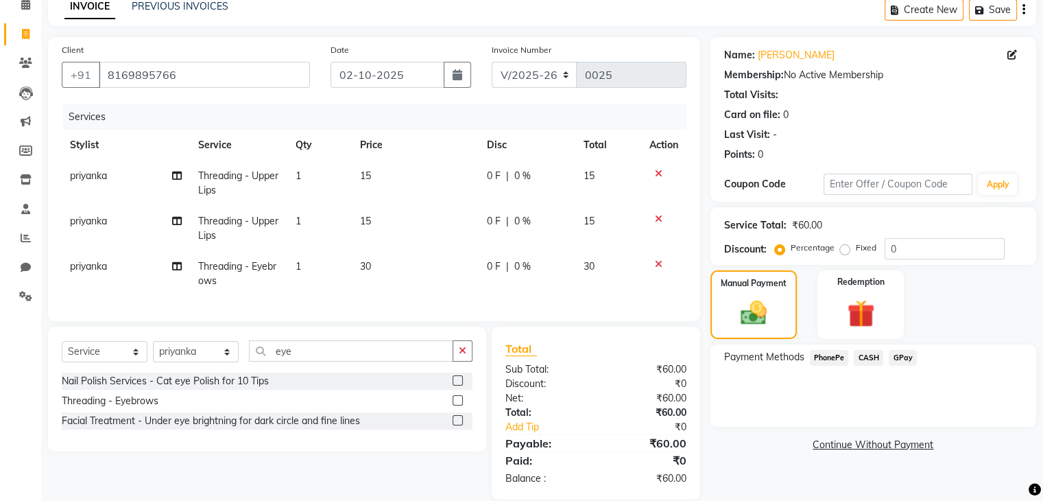
click at [837, 359] on span "PhonePe" at bounding box center [829, 358] width 39 height 16
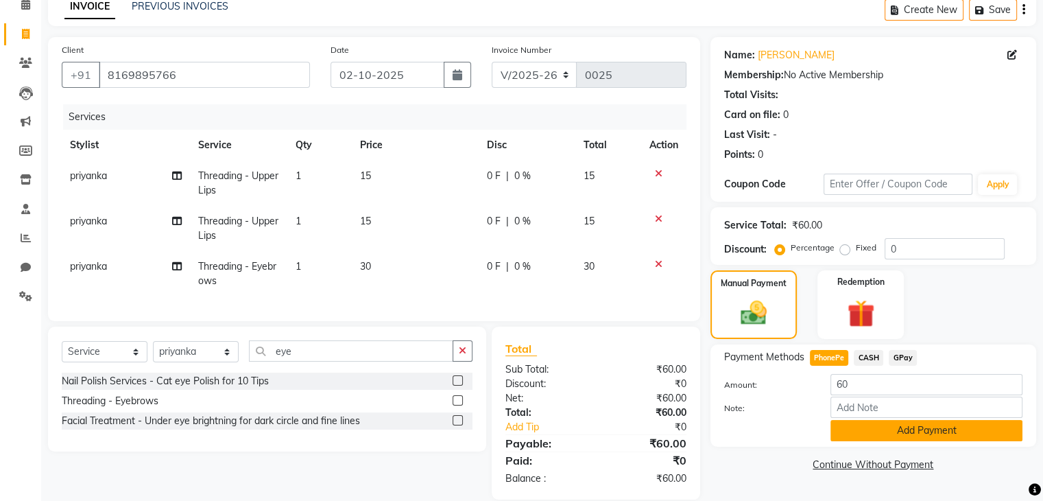
click at [861, 427] on button "Add Payment" at bounding box center [926, 430] width 192 height 21
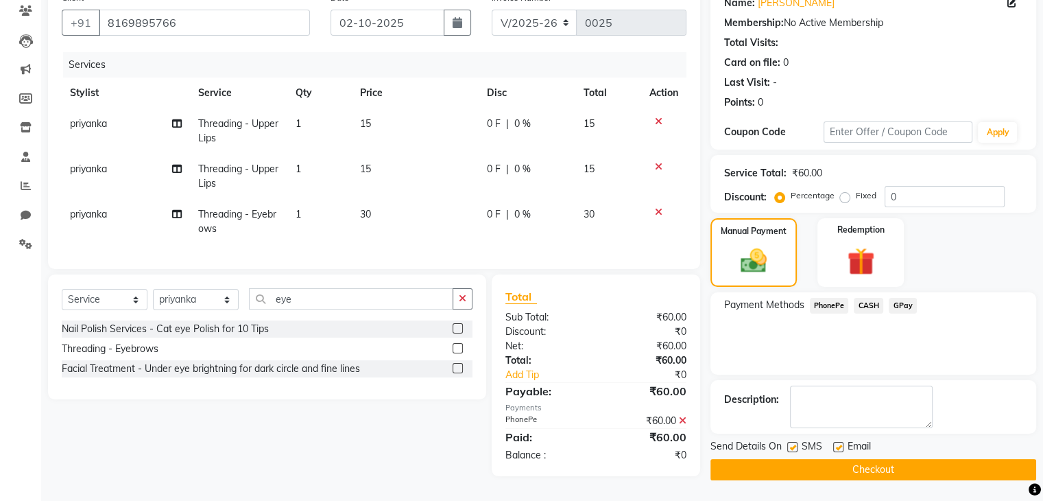
scroll to position [123, 0]
click at [793, 444] on label at bounding box center [792, 447] width 10 height 10
click at [793, 444] on input "checkbox" at bounding box center [791, 447] width 9 height 9
checkbox input "false"
click at [834, 442] on label at bounding box center [838, 447] width 10 height 10
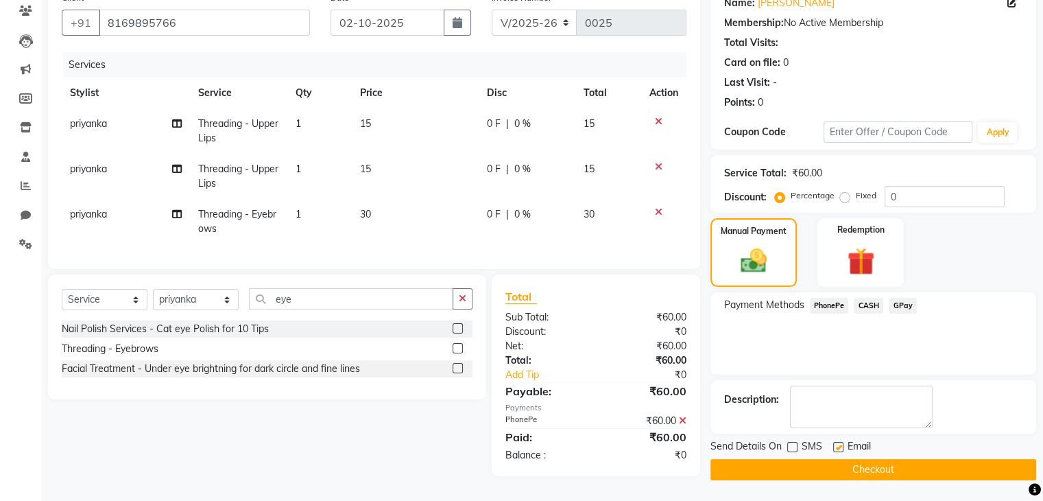
click at [834, 443] on input "checkbox" at bounding box center [837, 447] width 9 height 9
checkbox input "false"
click at [831, 470] on button "Checkout" at bounding box center [873, 469] width 326 height 21
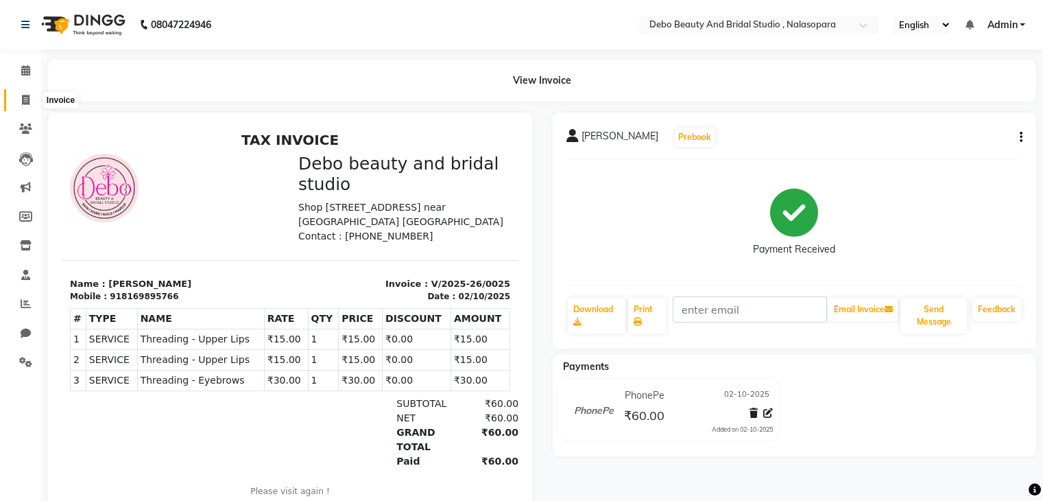
click at [22, 102] on icon at bounding box center [26, 100] width 8 height 10
select select "service"
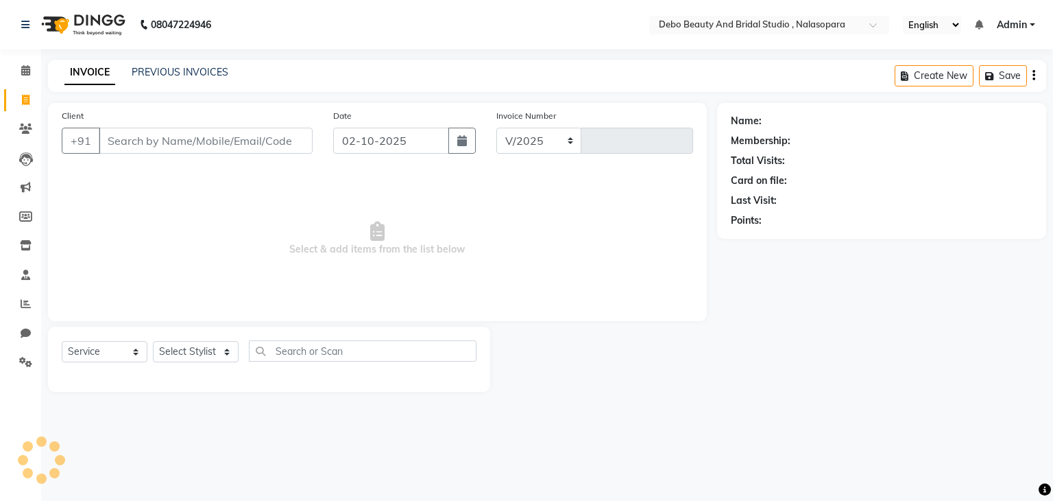
select select "9026"
type input "0026"
type input "pooja [PERSON_NAME]"
click at [268, 138] on span "Add Client" at bounding box center [277, 141] width 54 height 14
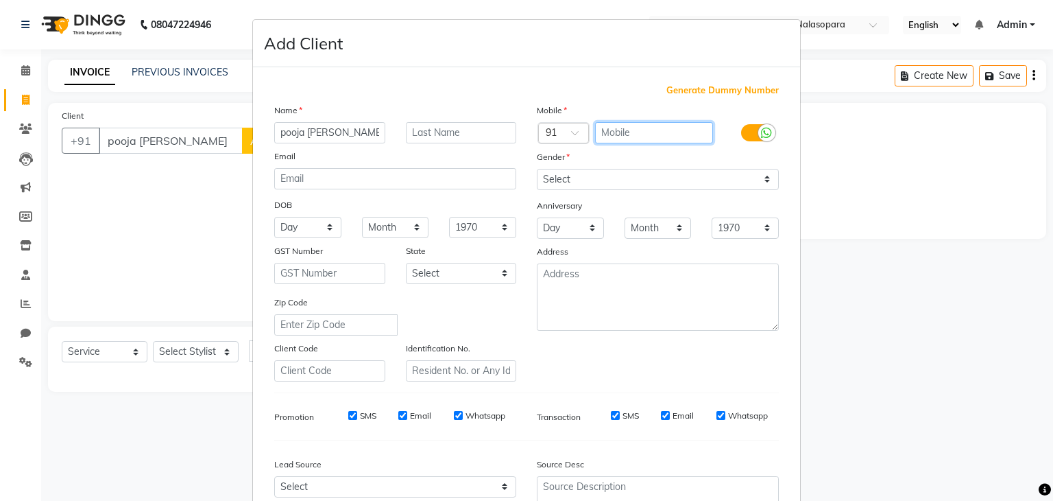
click at [651, 139] on input "text" at bounding box center [654, 132] width 119 height 21
type input "8010279402"
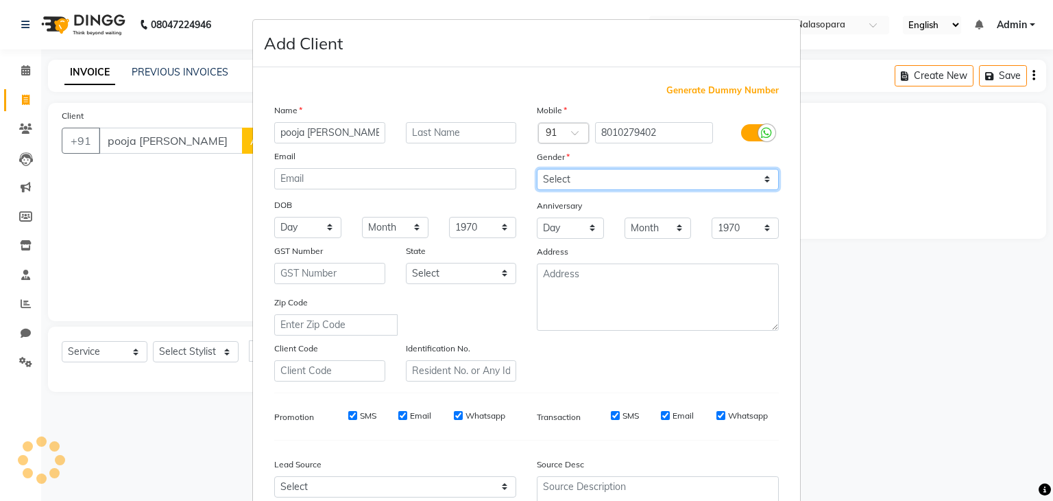
click at [760, 179] on select "Select [DEMOGRAPHIC_DATA] [DEMOGRAPHIC_DATA] Other Prefer Not To Say" at bounding box center [658, 179] width 242 height 21
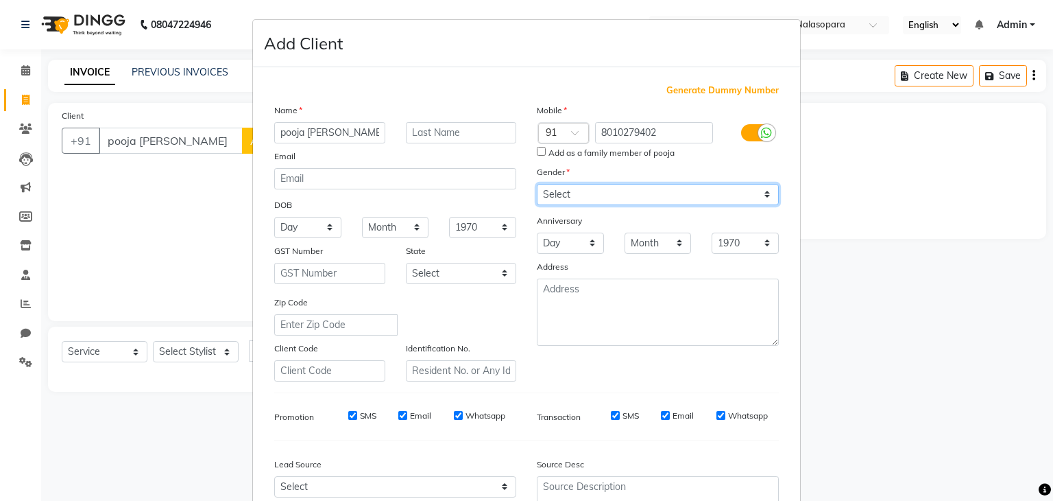
select select "[DEMOGRAPHIC_DATA]"
click at [537, 184] on select "Select [DEMOGRAPHIC_DATA] [DEMOGRAPHIC_DATA] Other Prefer Not To Say" at bounding box center [658, 194] width 242 height 21
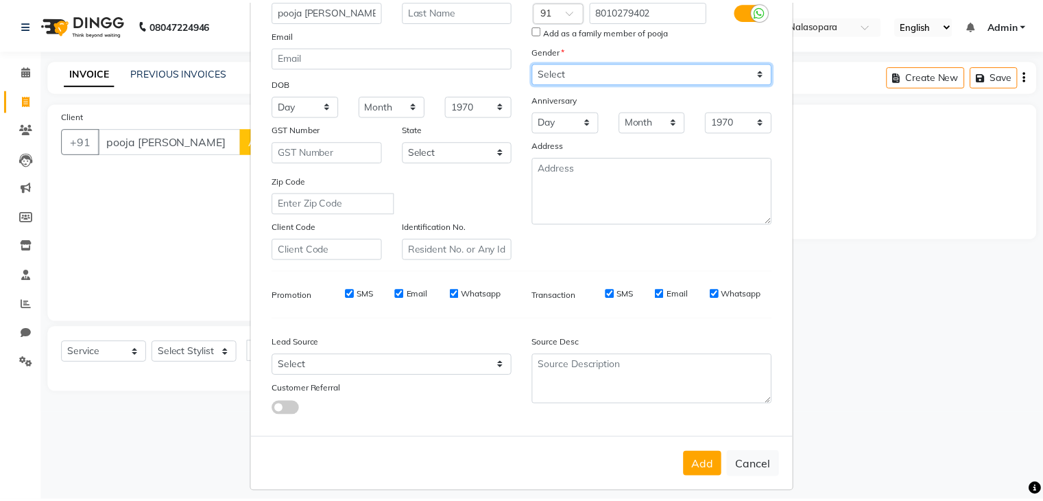
scroll to position [139, 0]
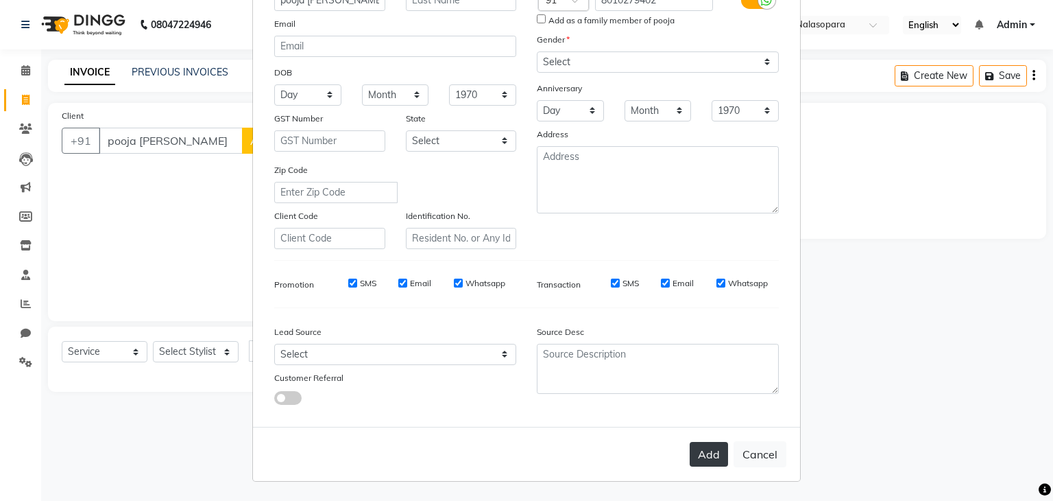
click at [708, 457] on button "Add" at bounding box center [709, 454] width 38 height 25
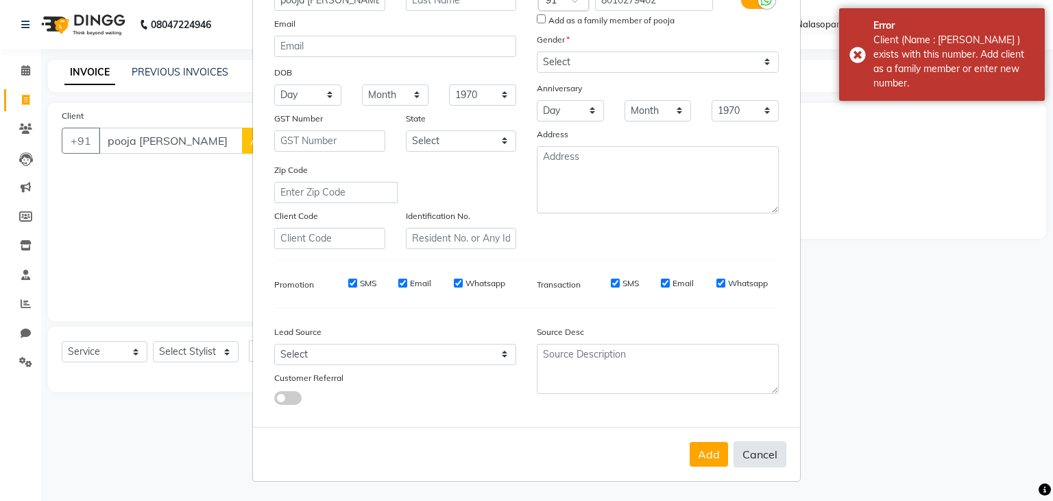
click at [758, 457] on button "Cancel" at bounding box center [760, 454] width 53 height 26
select select
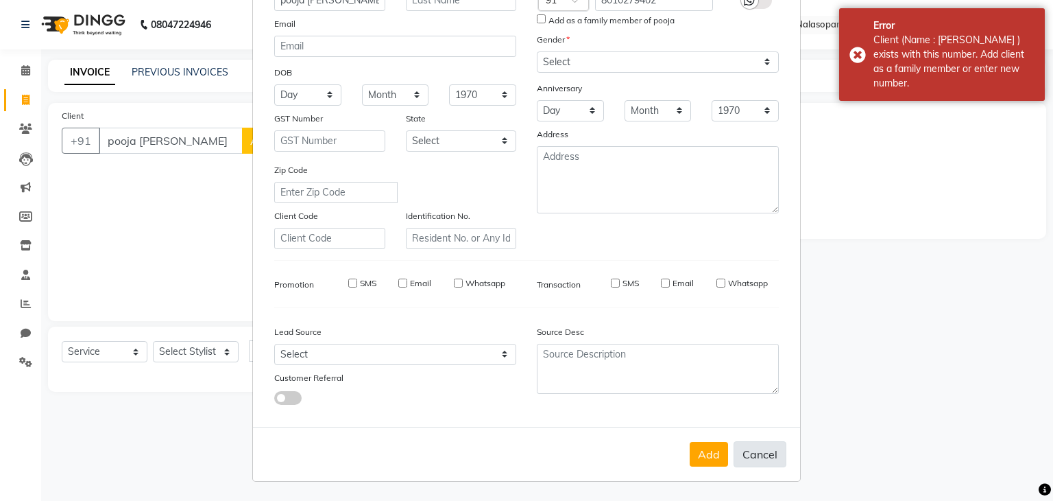
select select
checkbox input "false"
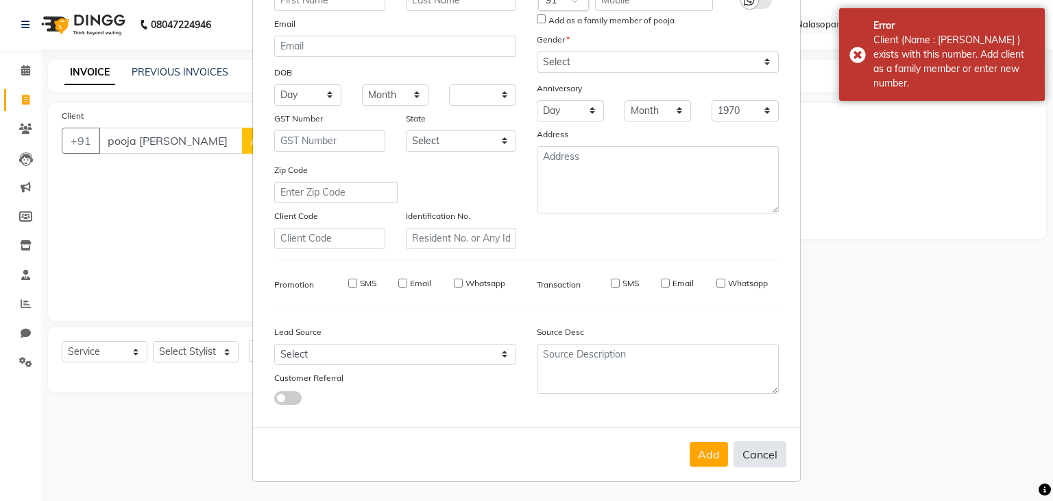
checkbox input "false"
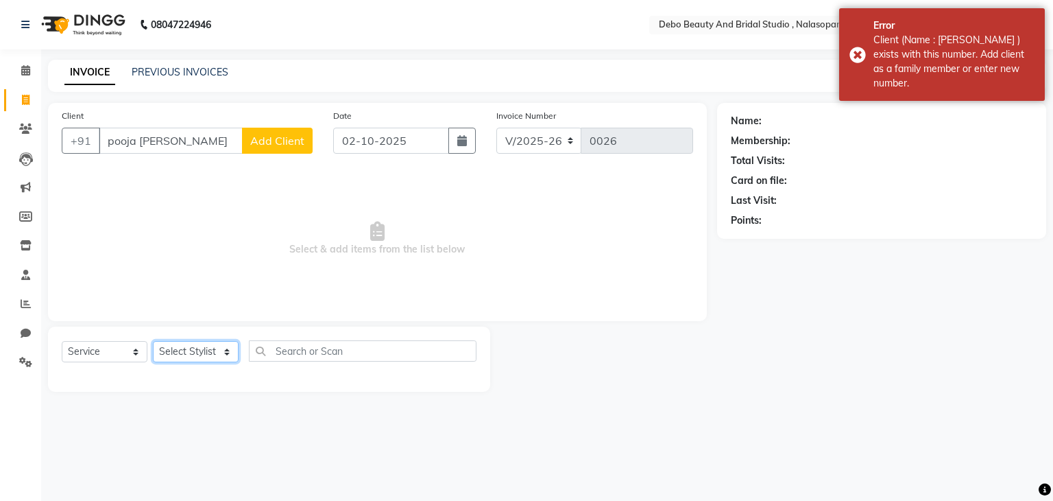
click at [228, 352] on select "Select Stylist [PERSON_NAME] priyanka [PERSON_NAME] [PERSON_NAME]" at bounding box center [196, 351] width 86 height 21
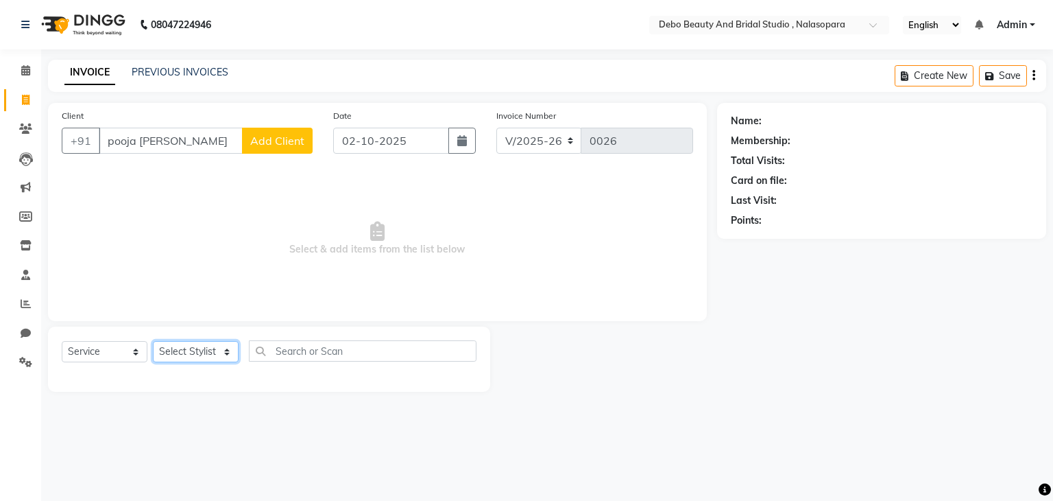
click at [228, 352] on select "Select Stylist [PERSON_NAME] priyanka [PERSON_NAME] [PERSON_NAME]" at bounding box center [196, 351] width 86 height 21
select select "92964"
click at [153, 342] on select "Select Stylist [PERSON_NAME] priyanka [PERSON_NAME] [PERSON_NAME]" at bounding box center [196, 351] width 86 height 21
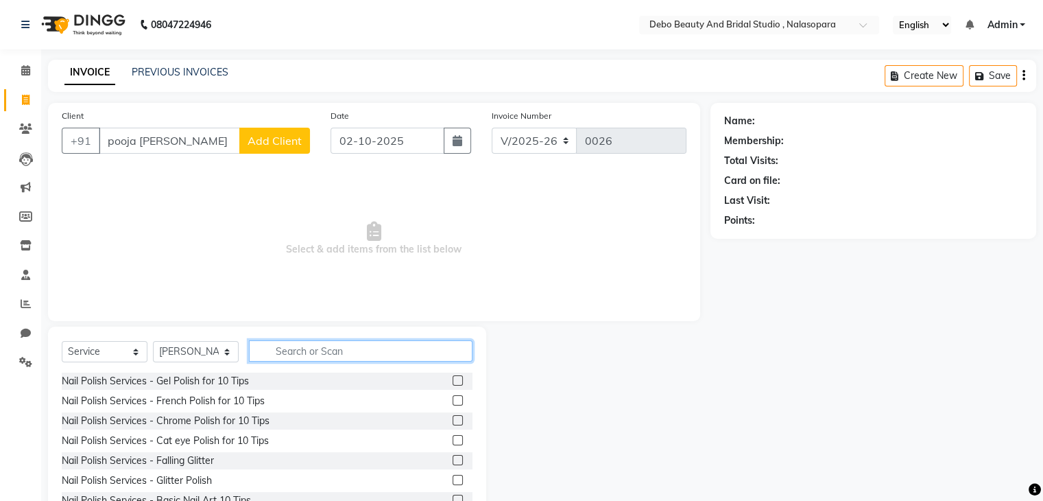
click at [363, 351] on input "text" at bounding box center [361, 350] width 224 height 21
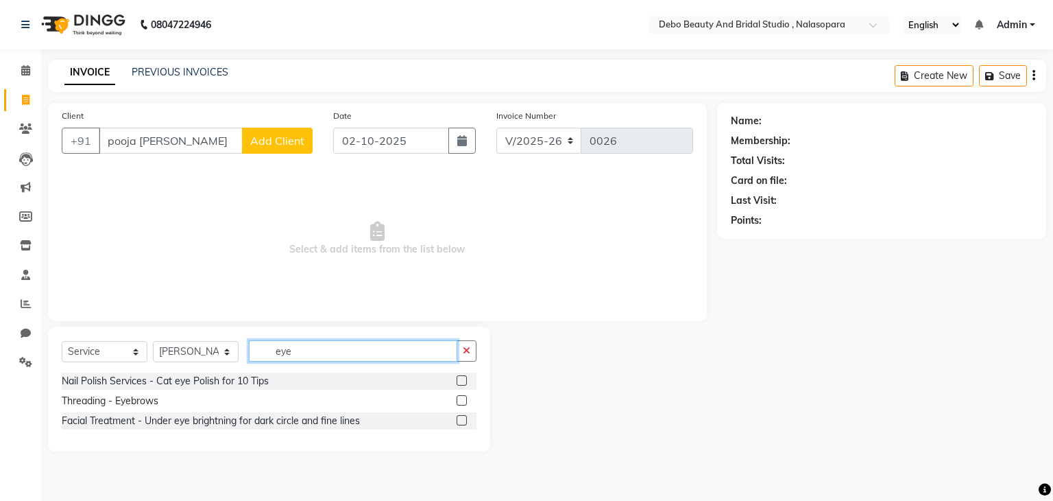
type input "eye"
click at [458, 401] on label at bounding box center [462, 400] width 10 height 10
click at [458, 401] on input "checkbox" at bounding box center [461, 400] width 9 height 9
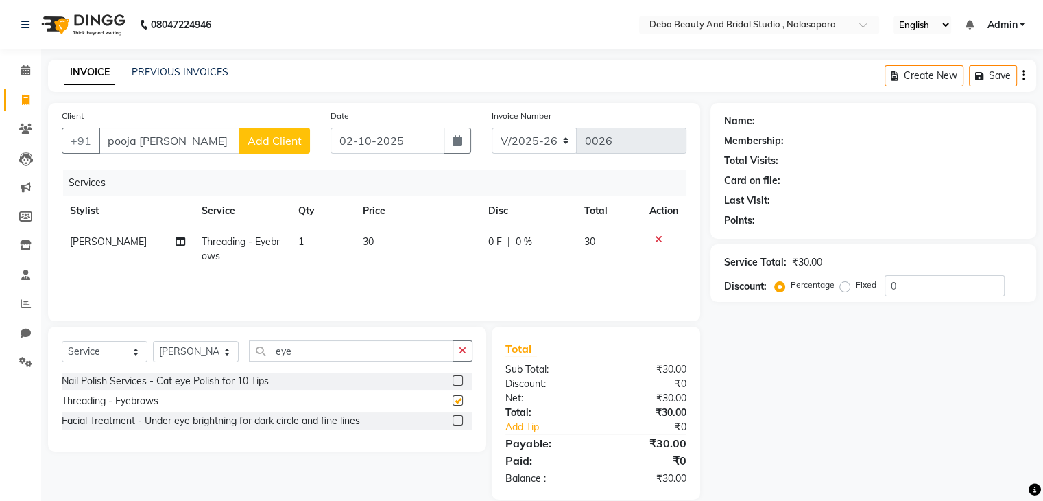
checkbox input "false"
click at [333, 360] on input "eye" at bounding box center [351, 350] width 204 height 21
type input "e"
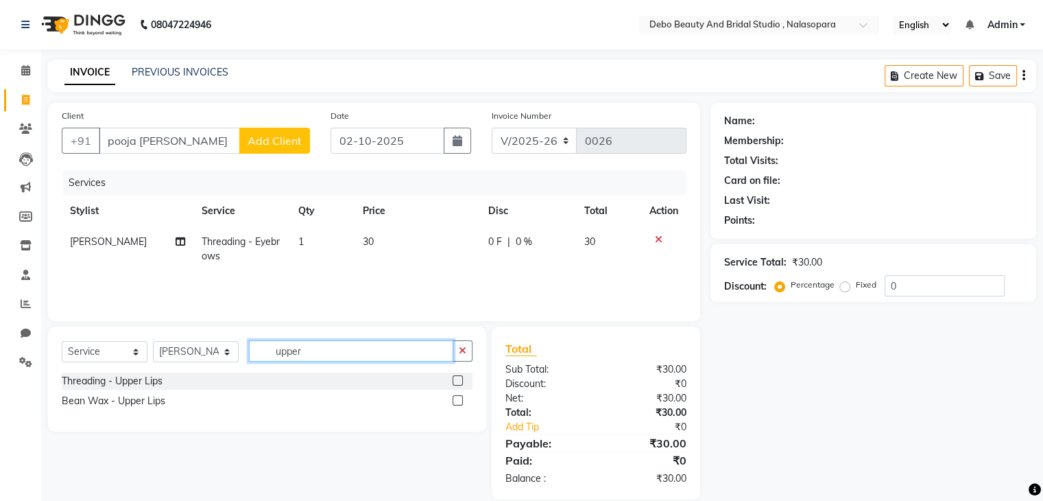
type input "upper"
click at [455, 376] on label at bounding box center [458, 380] width 10 height 10
click at [455, 376] on input "checkbox" at bounding box center [457, 380] width 9 height 9
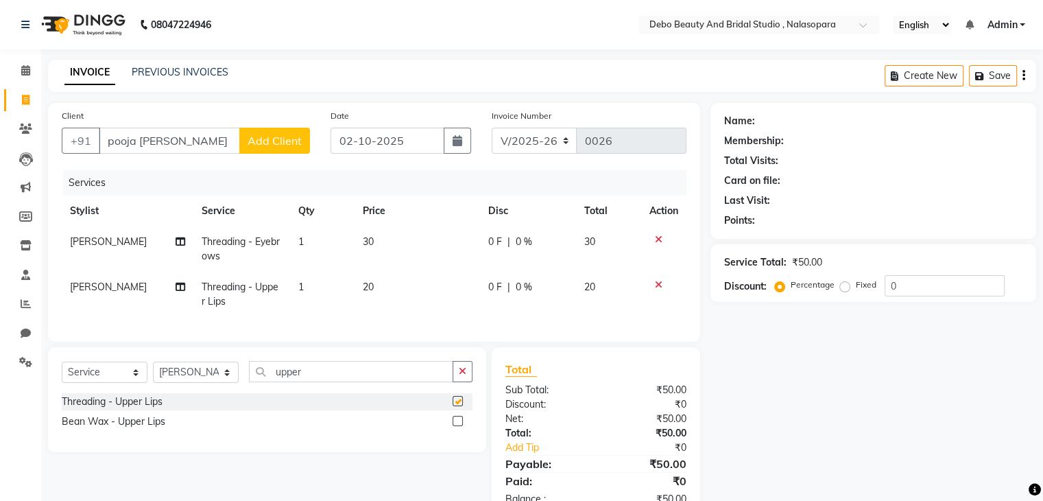
checkbox input "false"
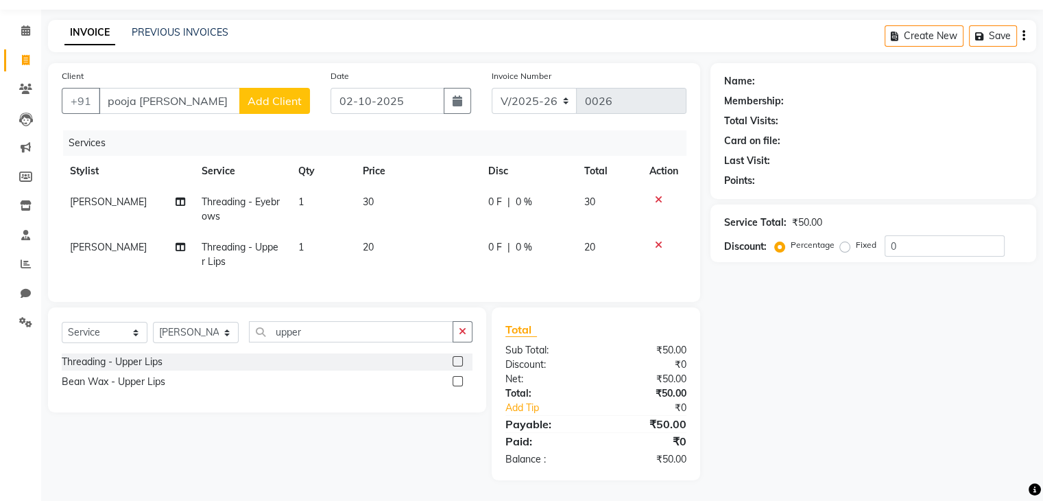
click at [366, 241] on span "20" at bounding box center [368, 247] width 11 height 12
select select "92964"
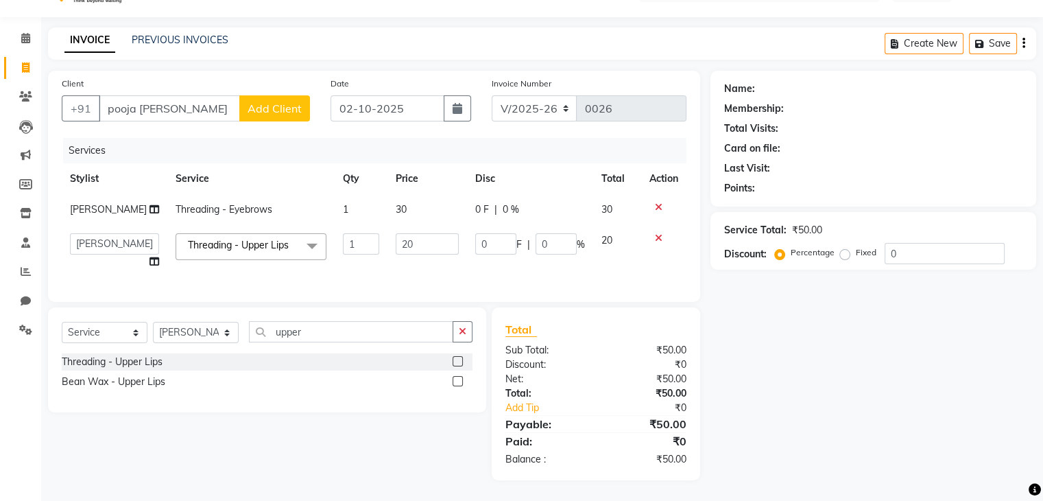
scroll to position [43, 0]
click at [399, 233] on input "20" at bounding box center [427, 243] width 63 height 21
type input "2"
type input "15"
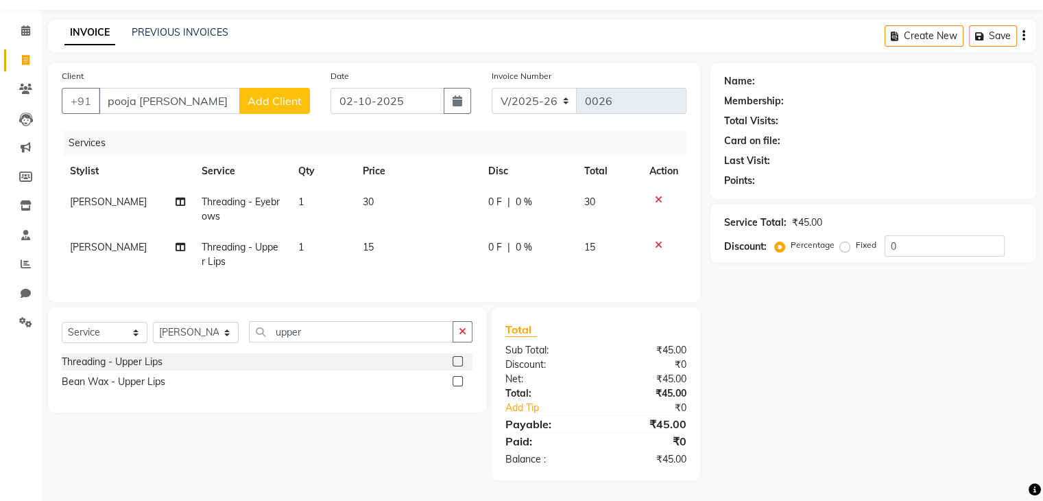
click at [605, 232] on td "15" at bounding box center [608, 254] width 65 height 45
select select "92964"
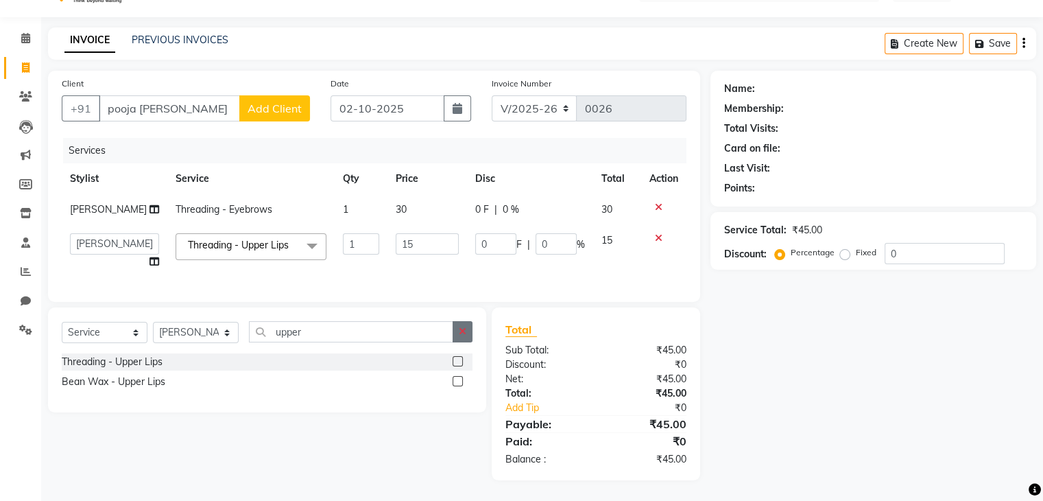
click at [467, 337] on button "button" at bounding box center [463, 331] width 20 height 21
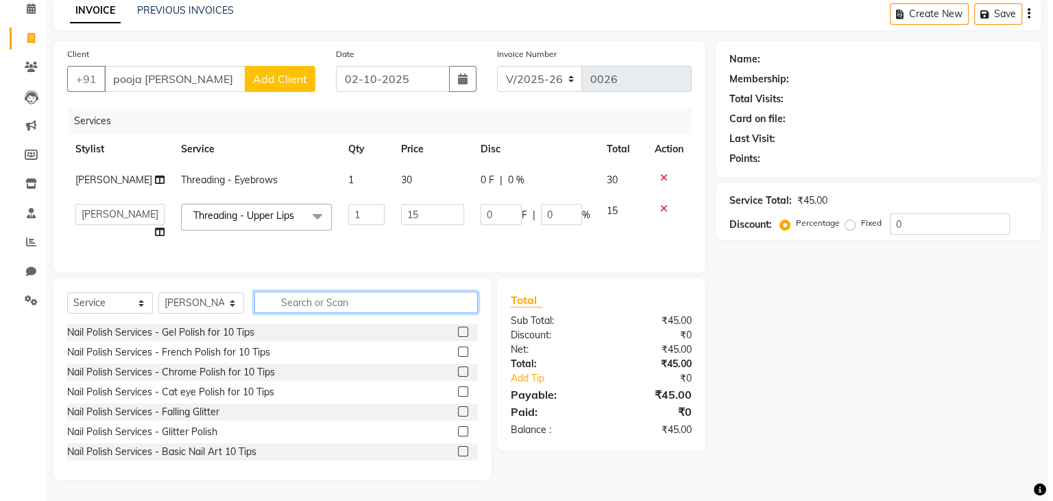
scroll to position [73, 0]
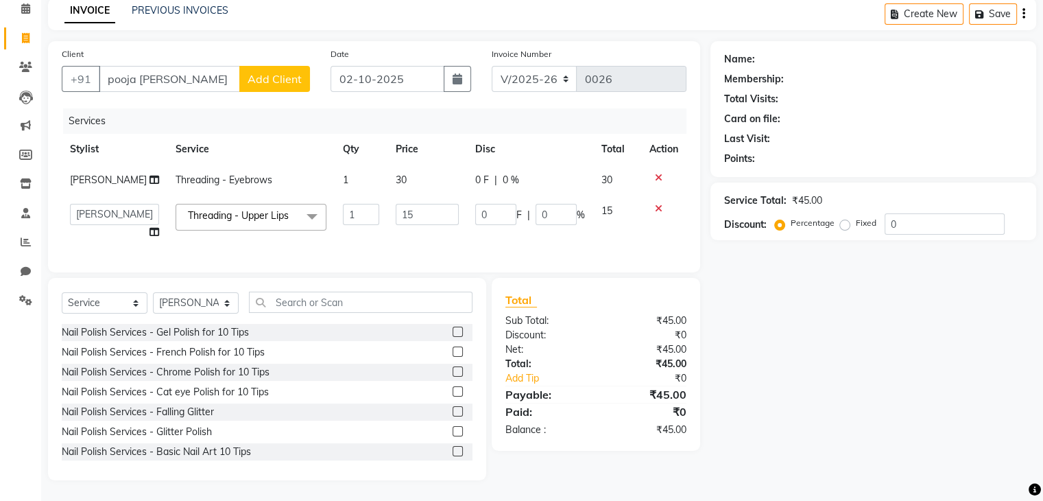
click at [285, 72] on span "Add Client" at bounding box center [275, 79] width 54 height 14
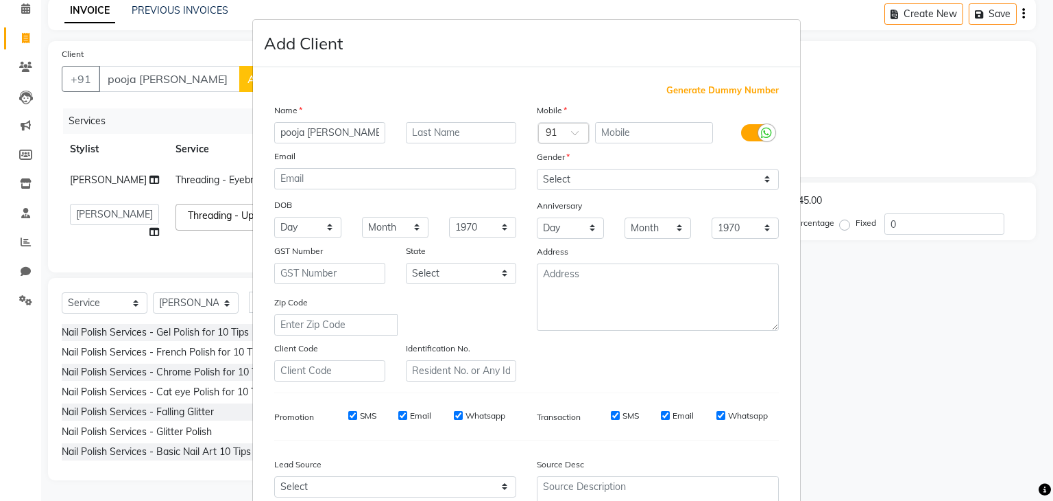
click at [339, 139] on input "pooja [PERSON_NAME]" at bounding box center [329, 132] width 111 height 21
type input "pooja"
click at [178, 61] on ngb-modal-window "Add Client Generate Dummy Number Name pooja Email DOB Day 01 02 03 04 05 06 07 …" at bounding box center [526, 250] width 1053 height 501
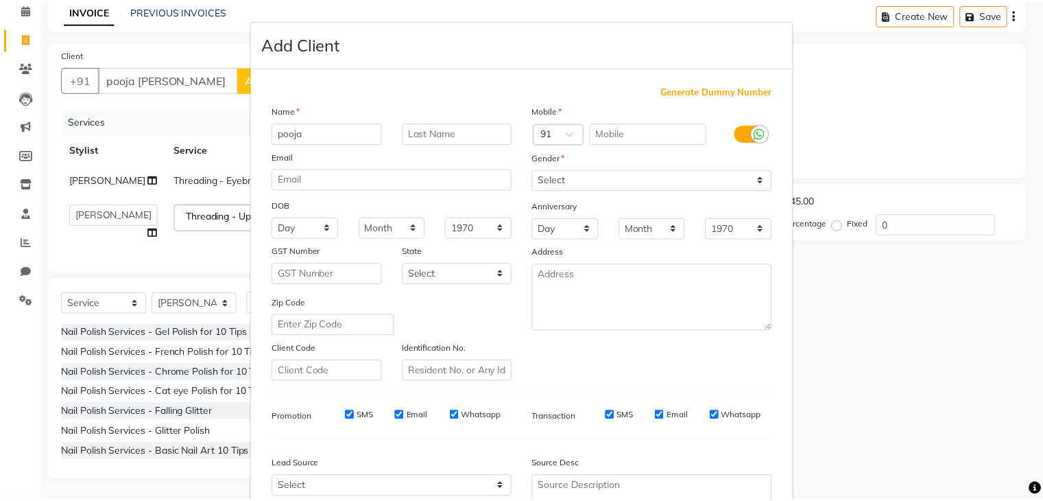
scroll to position [139, 0]
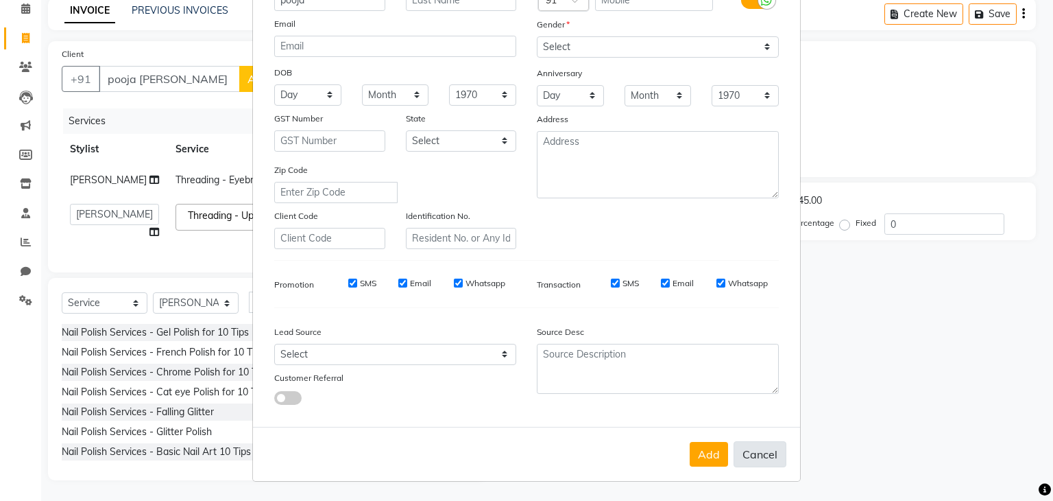
click at [745, 448] on button "Cancel" at bounding box center [760, 454] width 53 height 26
select select
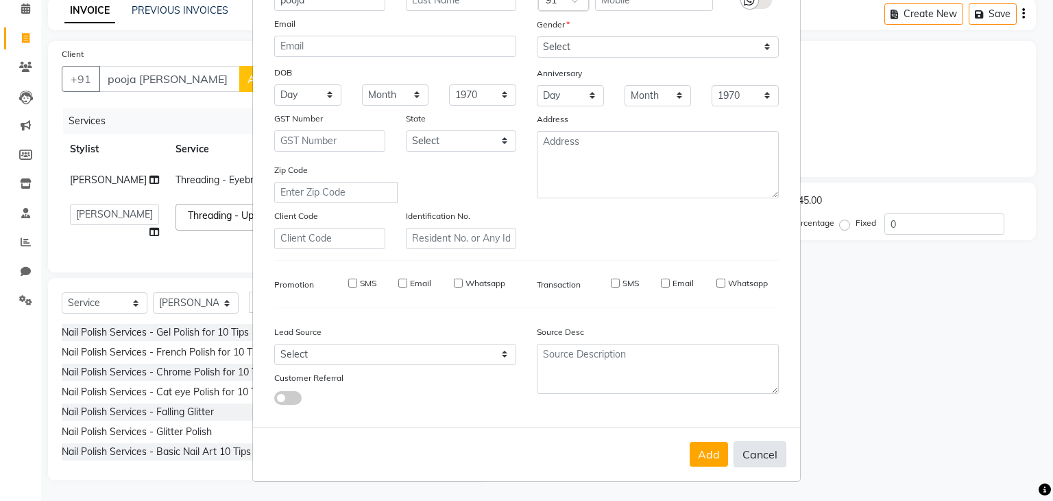
select select
checkbox input "false"
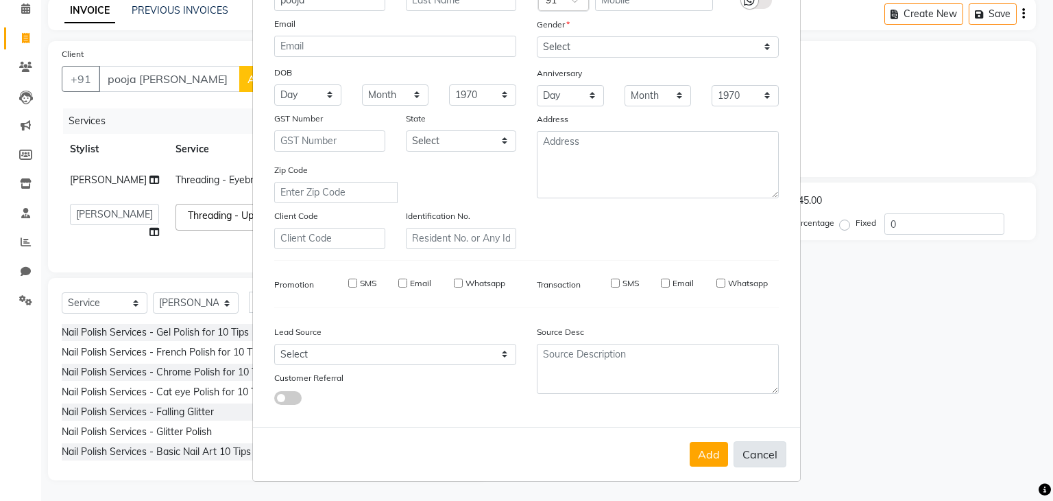
checkbox input "false"
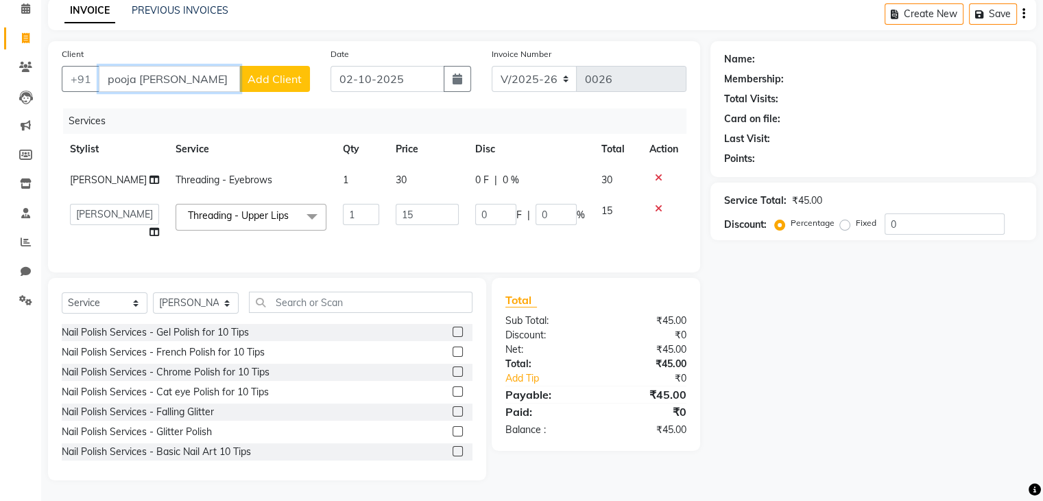
click at [189, 75] on input "pooja [PERSON_NAME]" at bounding box center [169, 79] width 141 height 26
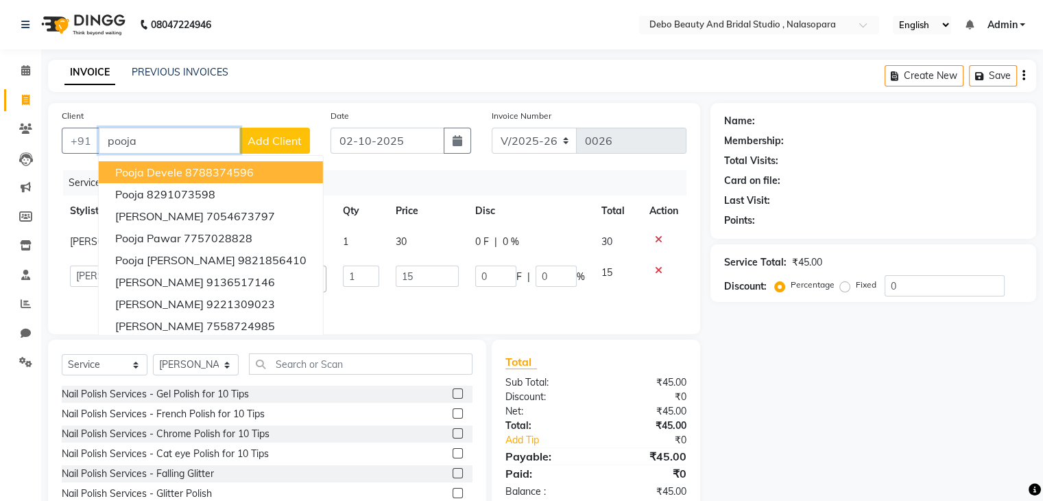
scroll to position [73, 0]
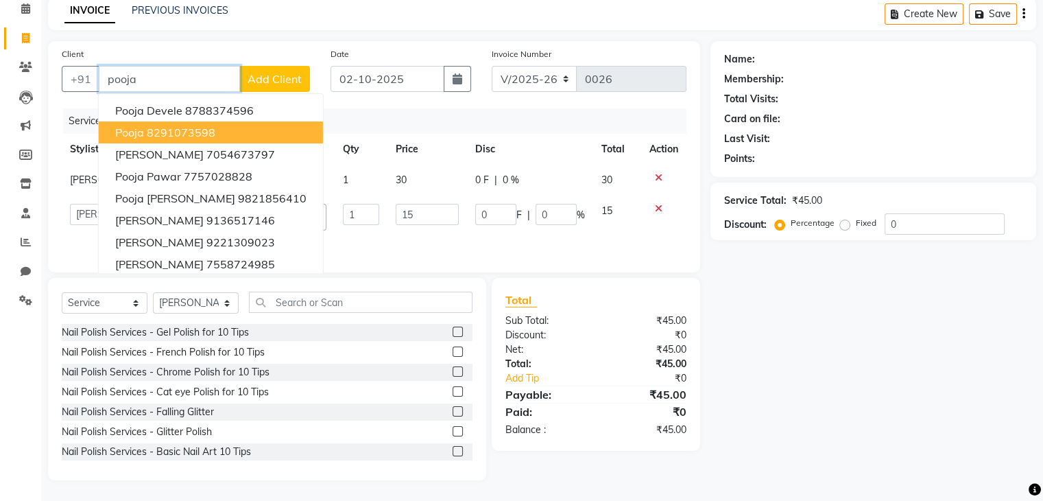
click at [188, 125] on ngb-highlight "8291073598" at bounding box center [181, 132] width 69 height 14
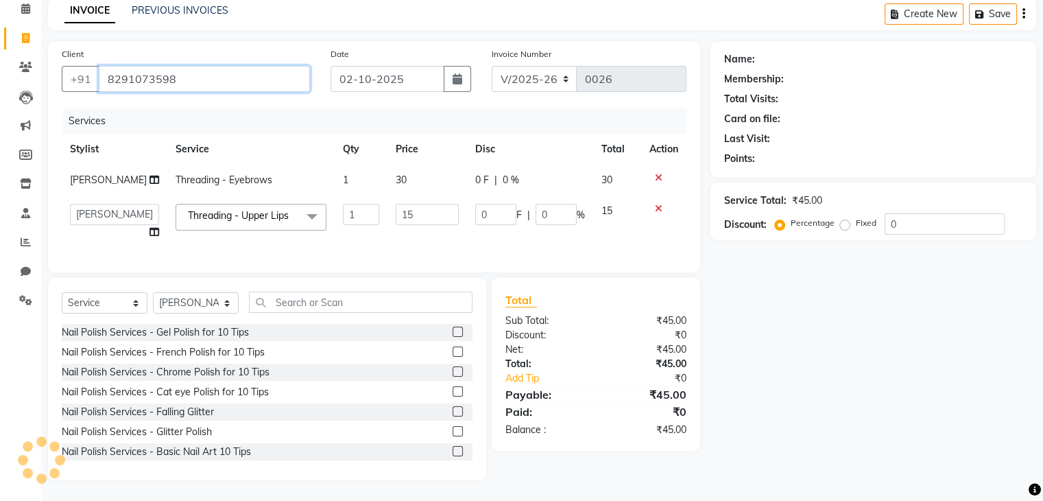
type input "8291073598"
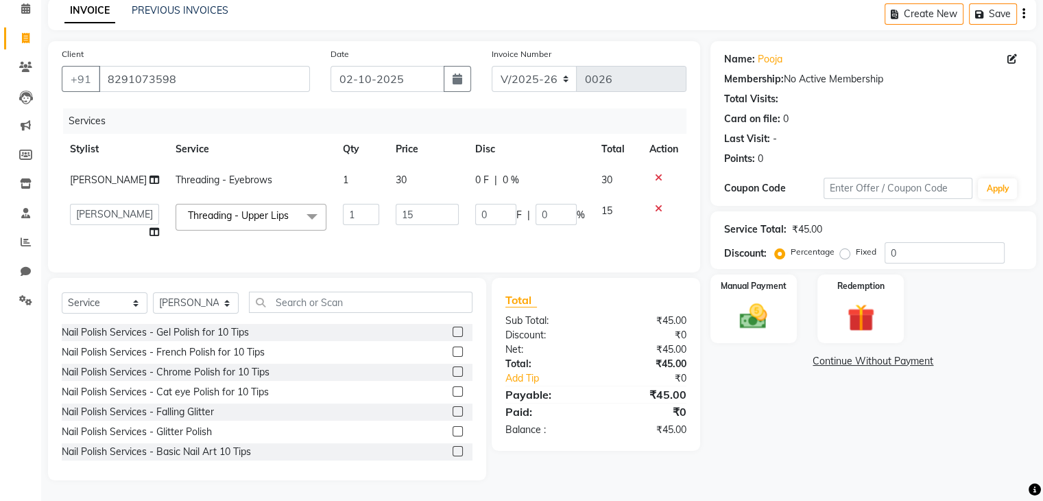
scroll to position [0, 0]
click at [777, 280] on div "Manual Payment" at bounding box center [753, 308] width 90 height 71
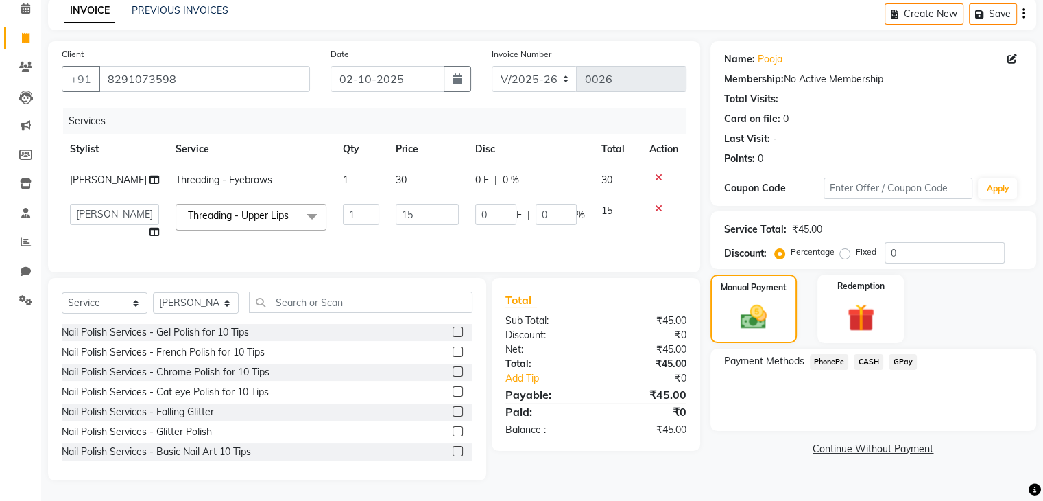
click at [904, 354] on span "GPay" at bounding box center [903, 362] width 28 height 16
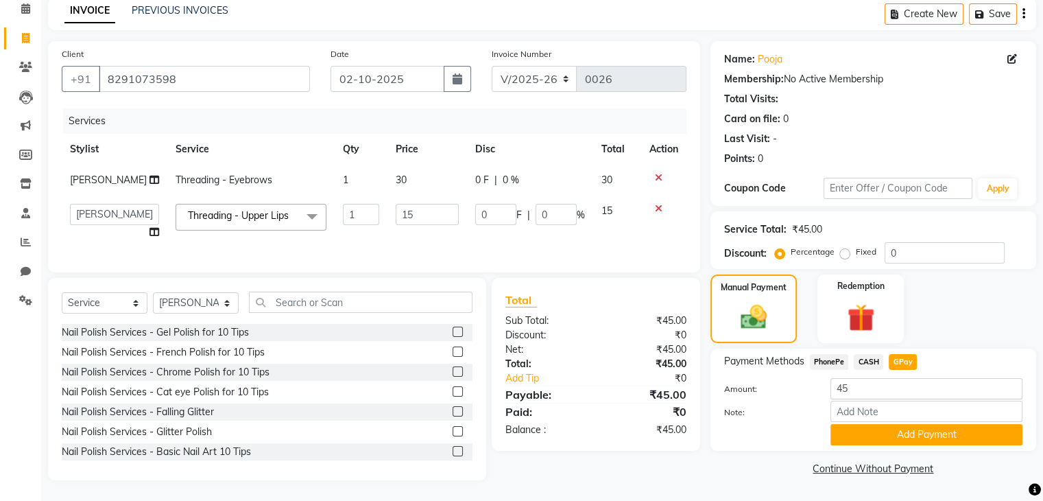
click at [823, 354] on span "PhonePe" at bounding box center [829, 362] width 39 height 16
click at [886, 424] on button "Add Payment" at bounding box center [926, 434] width 192 height 21
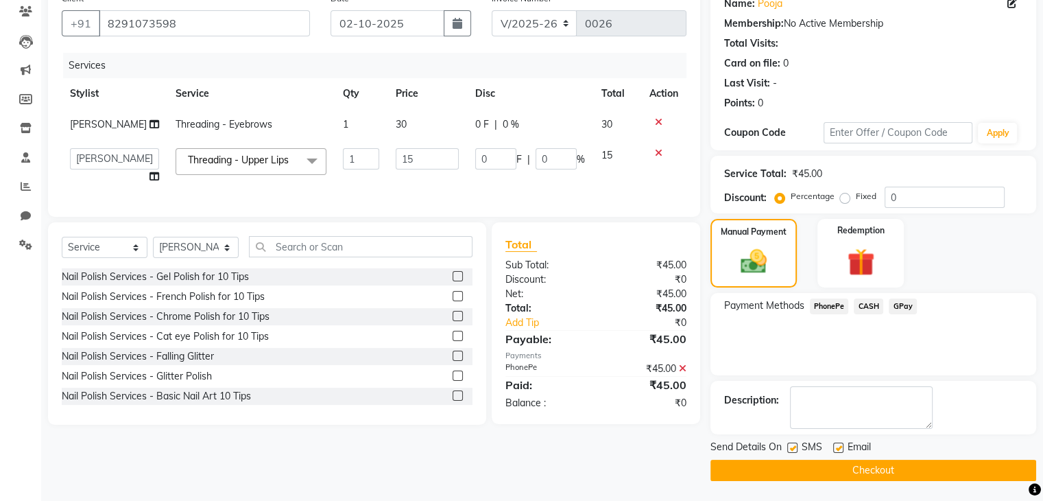
scroll to position [115, 0]
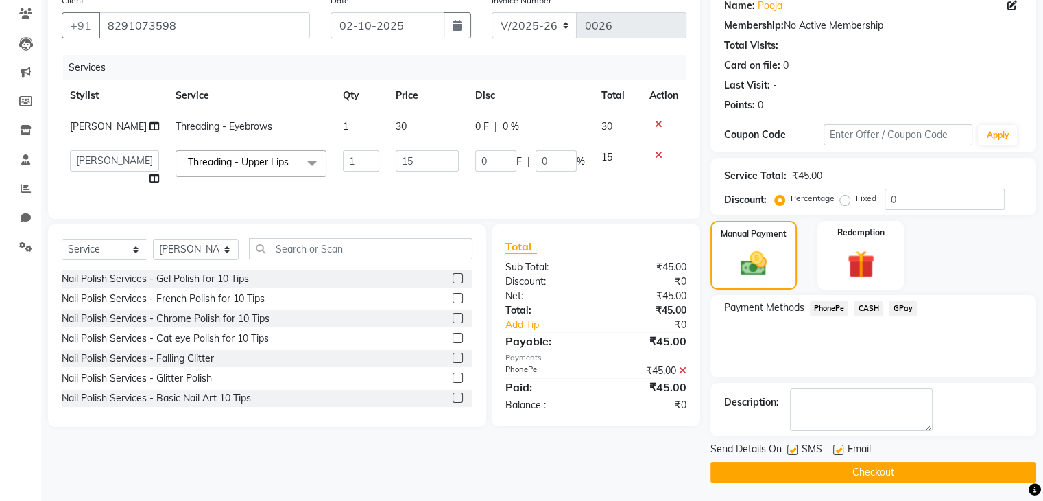
click at [793, 448] on label at bounding box center [792, 449] width 10 height 10
click at [793, 448] on input "checkbox" at bounding box center [791, 450] width 9 height 9
checkbox input "false"
click at [837, 450] on label at bounding box center [838, 449] width 10 height 10
click at [837, 450] on input "checkbox" at bounding box center [837, 450] width 9 height 9
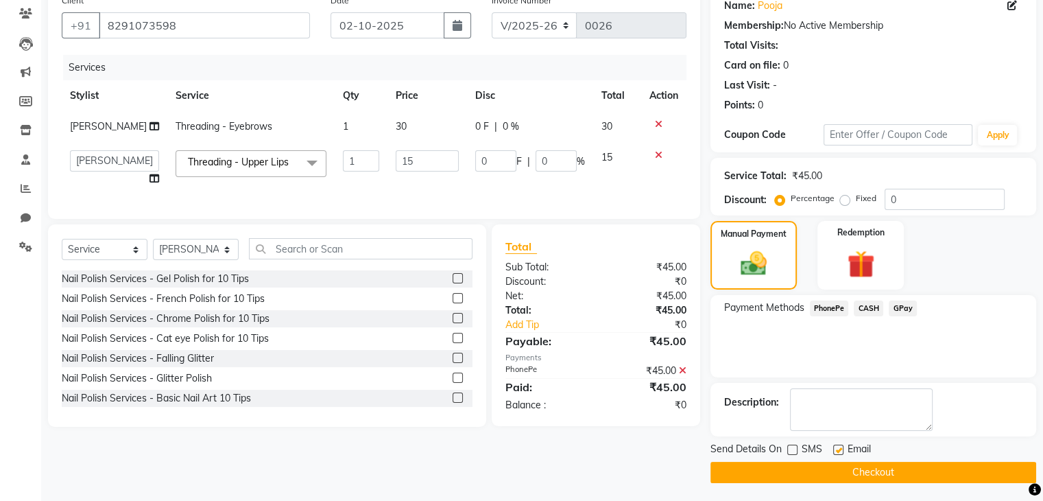
checkbox input "false"
click at [841, 467] on button "Checkout" at bounding box center [873, 472] width 326 height 21
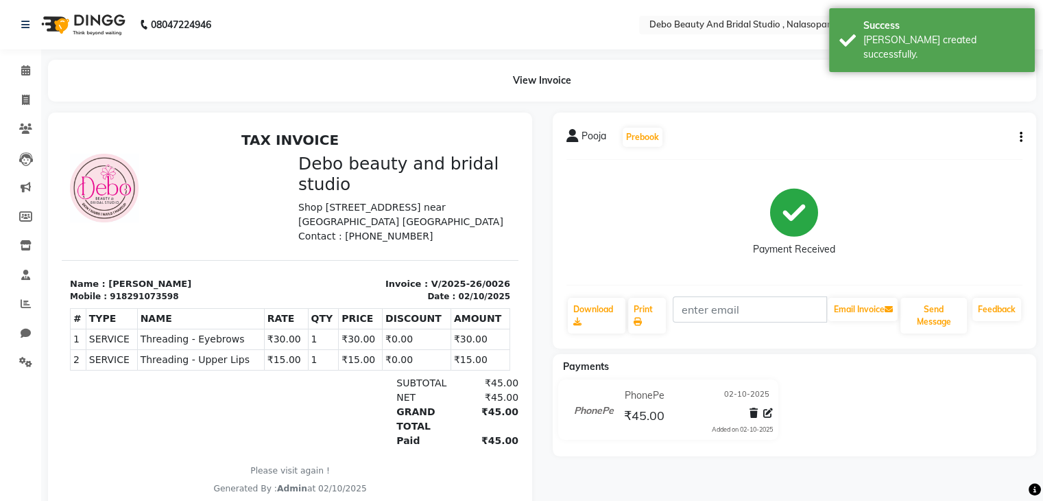
scroll to position [51, 0]
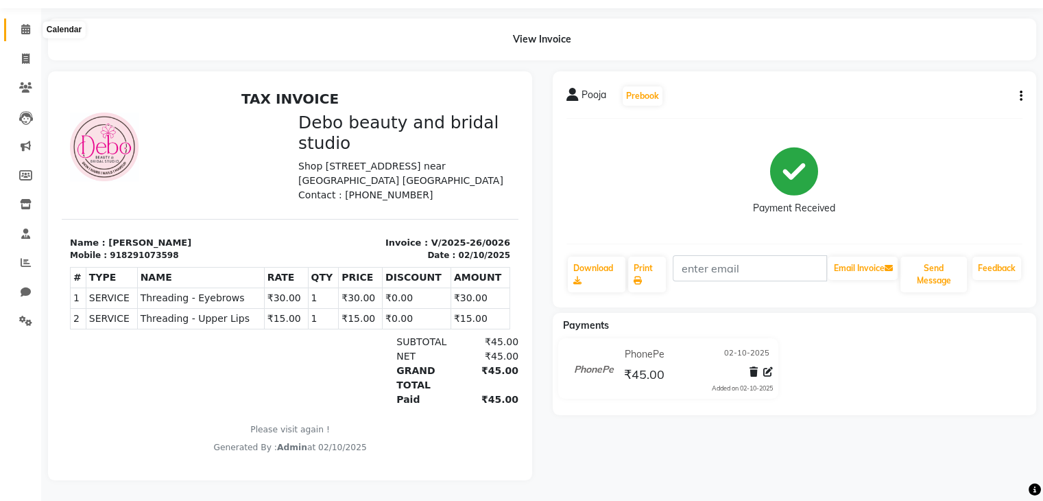
click at [27, 24] on icon at bounding box center [25, 29] width 9 height 10
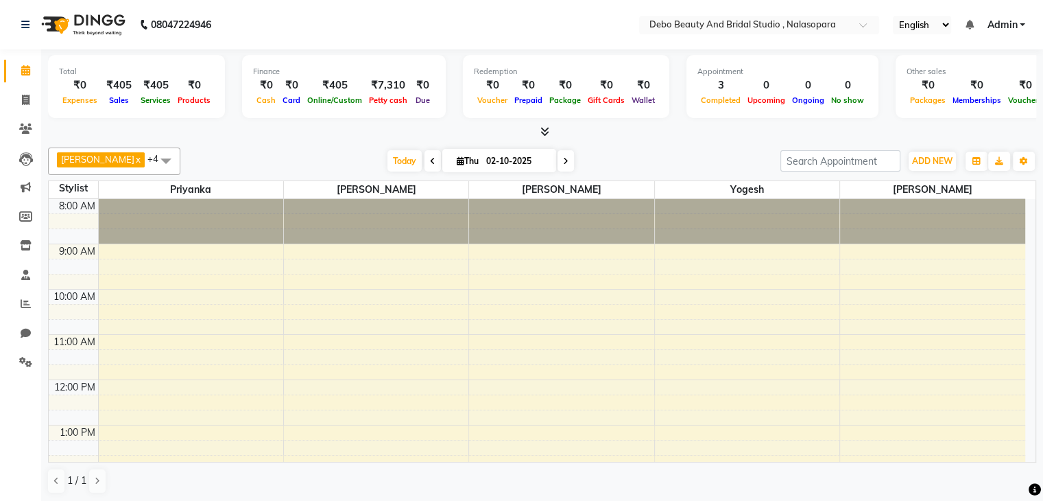
scroll to position [1, 0]
click at [19, 125] on icon at bounding box center [25, 128] width 13 height 10
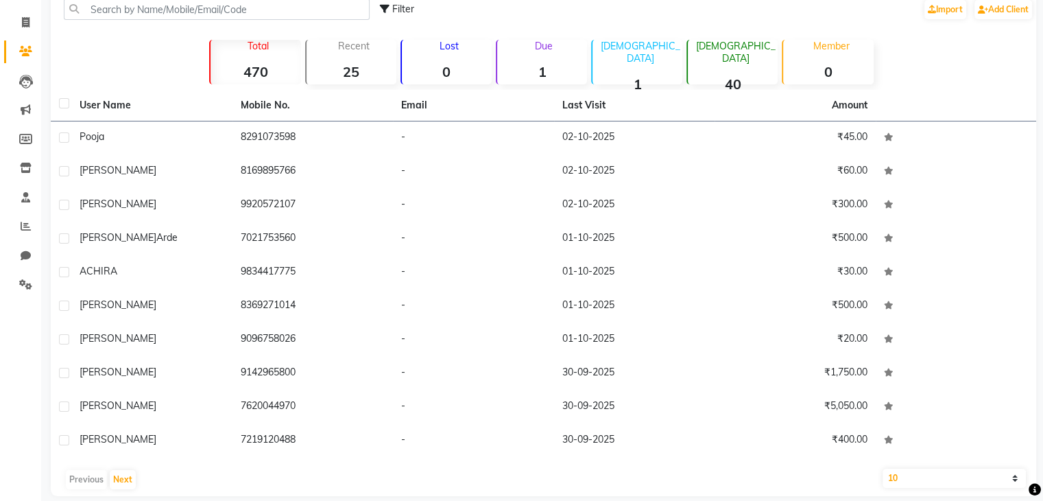
scroll to position [78, 0]
click at [346, 49] on p "Recent" at bounding box center [354, 45] width 84 height 12
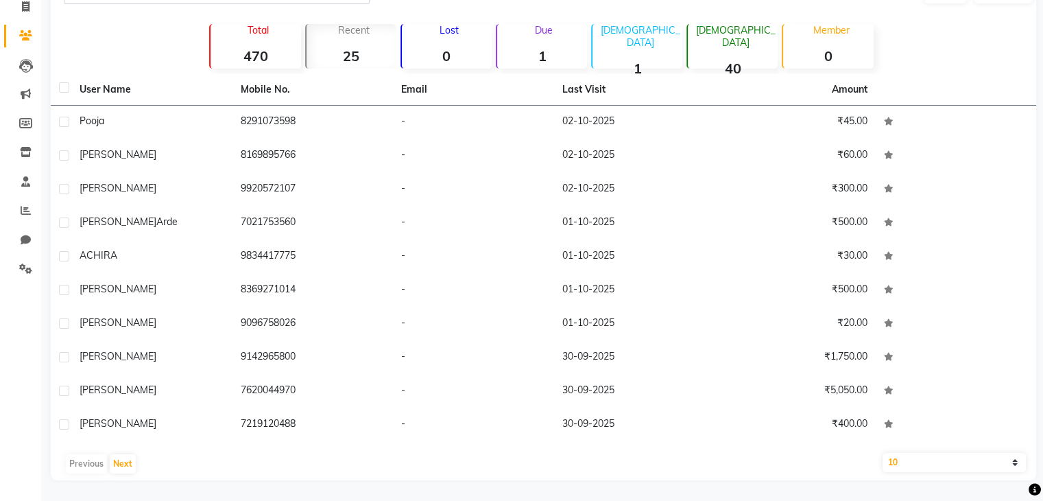
click at [734, 33] on p "[DEMOGRAPHIC_DATA]" at bounding box center [735, 36] width 84 height 25
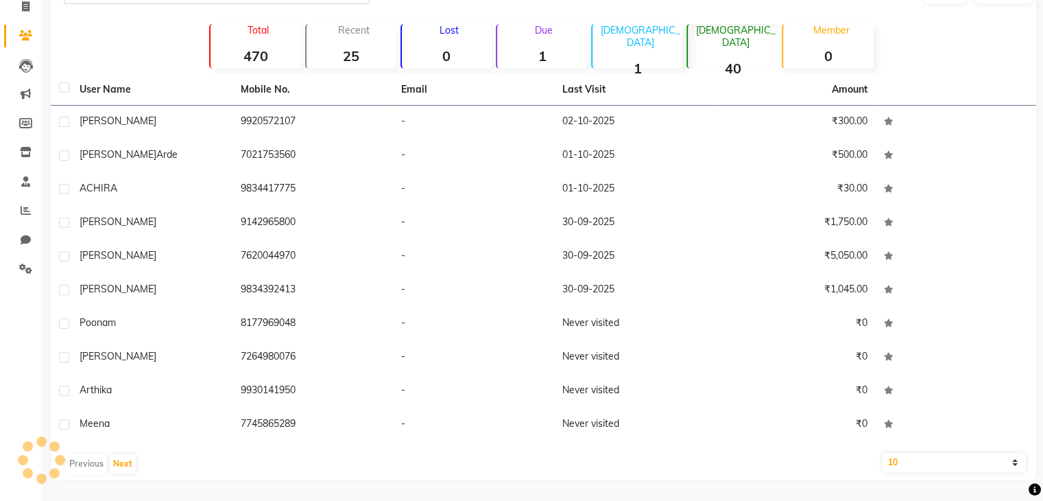
scroll to position [93, 0]
click at [26, 213] on icon at bounding box center [26, 211] width 10 height 10
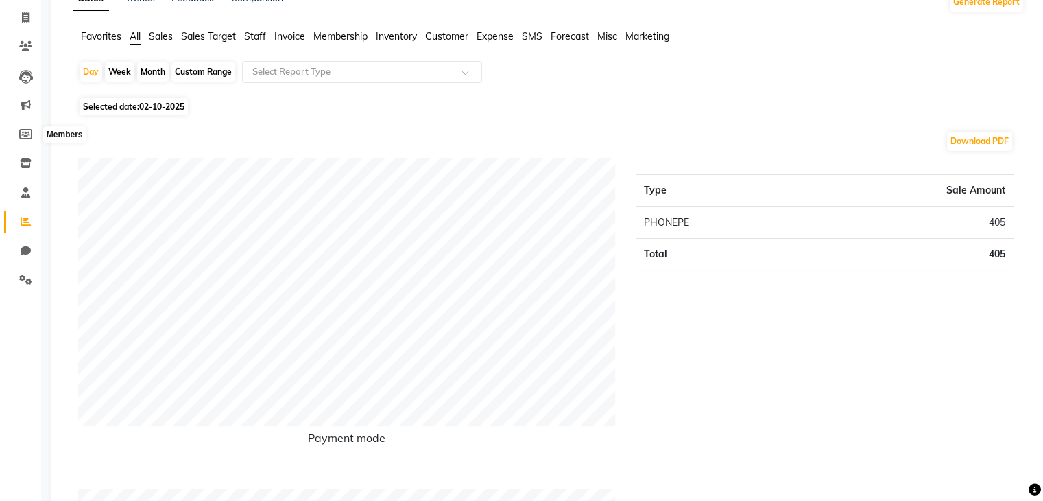
scroll to position [84, 0]
click at [19, 244] on span at bounding box center [26, 250] width 24 height 16
select select "100"
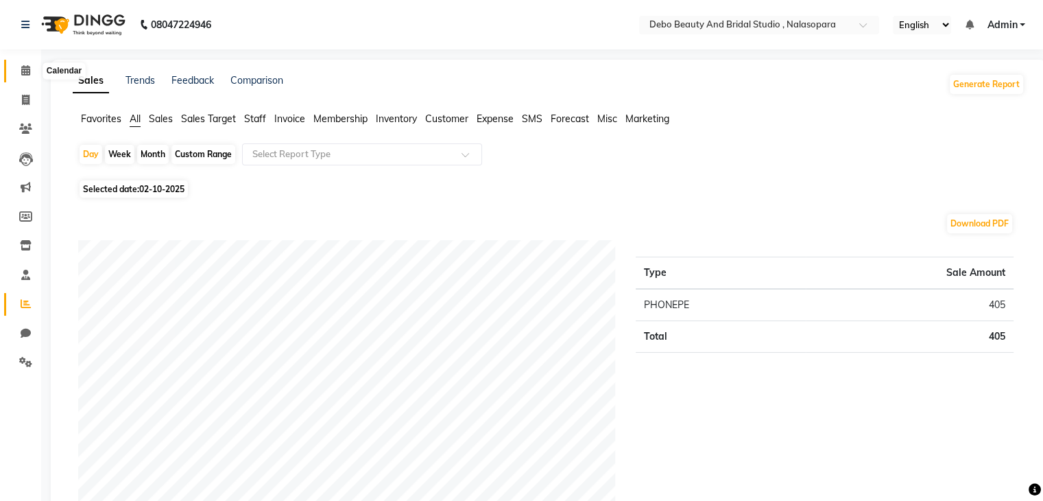
click at [22, 64] on span at bounding box center [26, 71] width 24 height 16
